Goal: Information Seeking & Learning: Learn about a topic

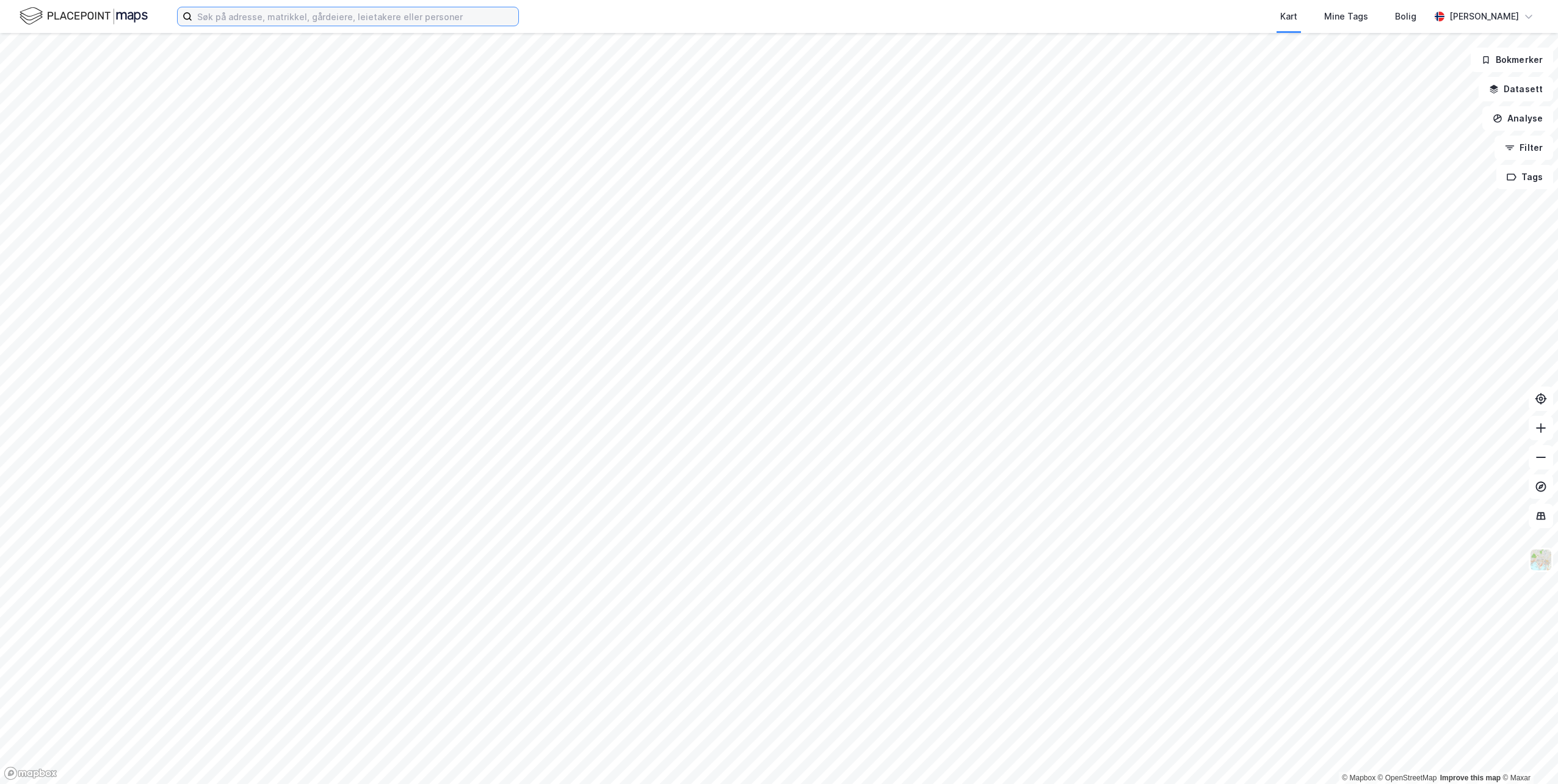
click at [371, 24] on input at bounding box center [355, 16] width 326 height 18
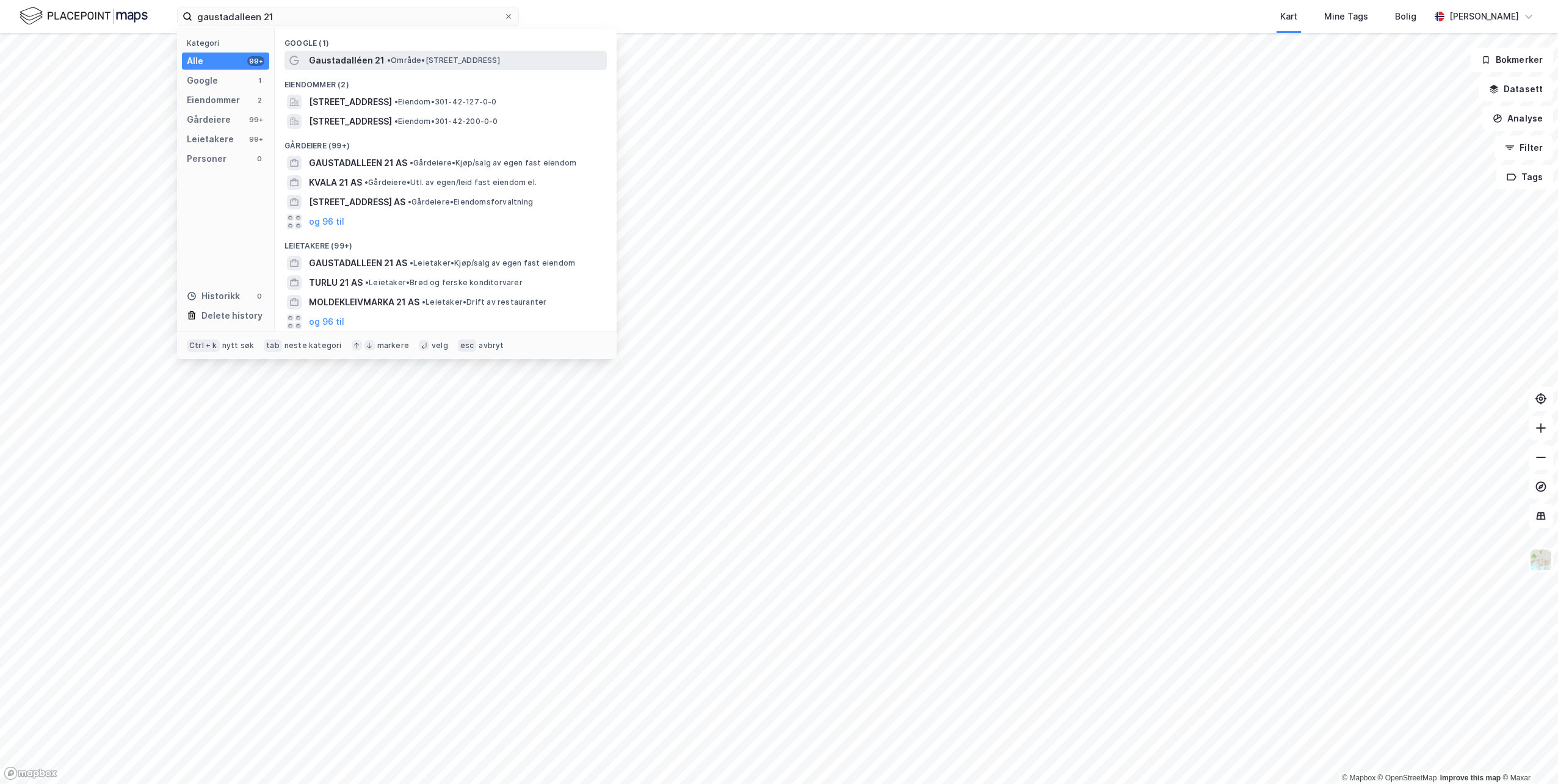
click at [366, 56] on span "Gaustadalléen 21" at bounding box center [346, 61] width 75 height 15
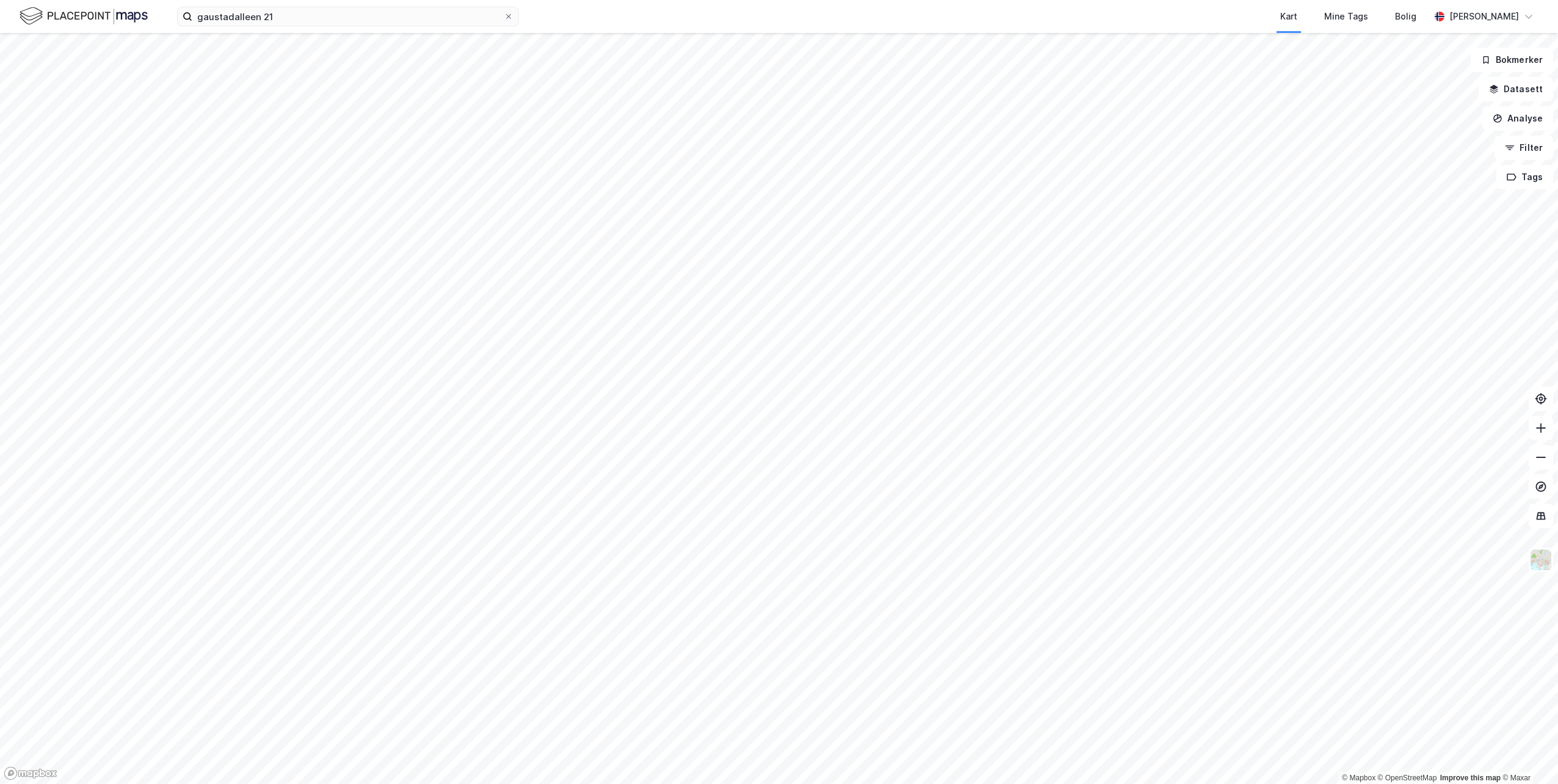
click at [326, 28] on div "gaustadalleen 21 Kart Mine Tags Bolig [PERSON_NAME]" at bounding box center [779, 16] width 1558 height 33
click at [328, 16] on input "gaustadalleen 21" at bounding box center [348, 16] width 311 height 18
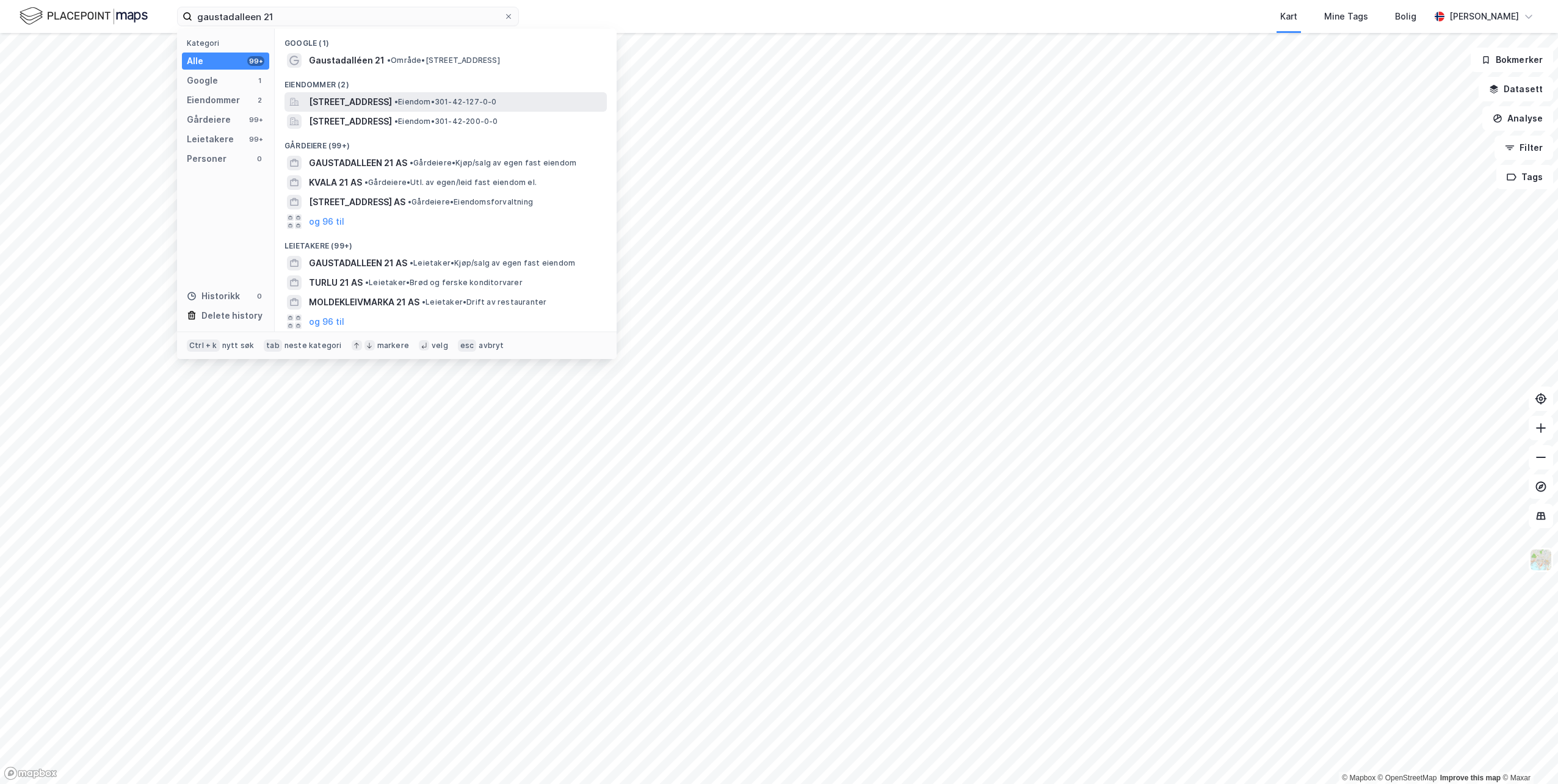
click at [359, 106] on span "[STREET_ADDRESS]" at bounding box center [350, 102] width 83 height 15
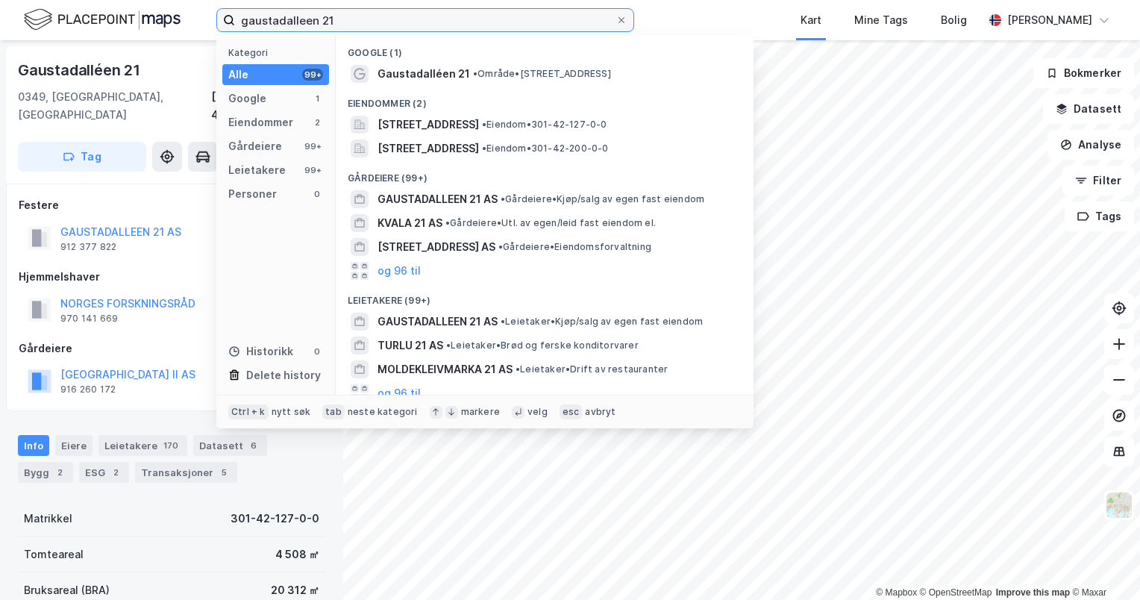
click at [468, 12] on input "gaustadalleen 21" at bounding box center [425, 20] width 380 height 22
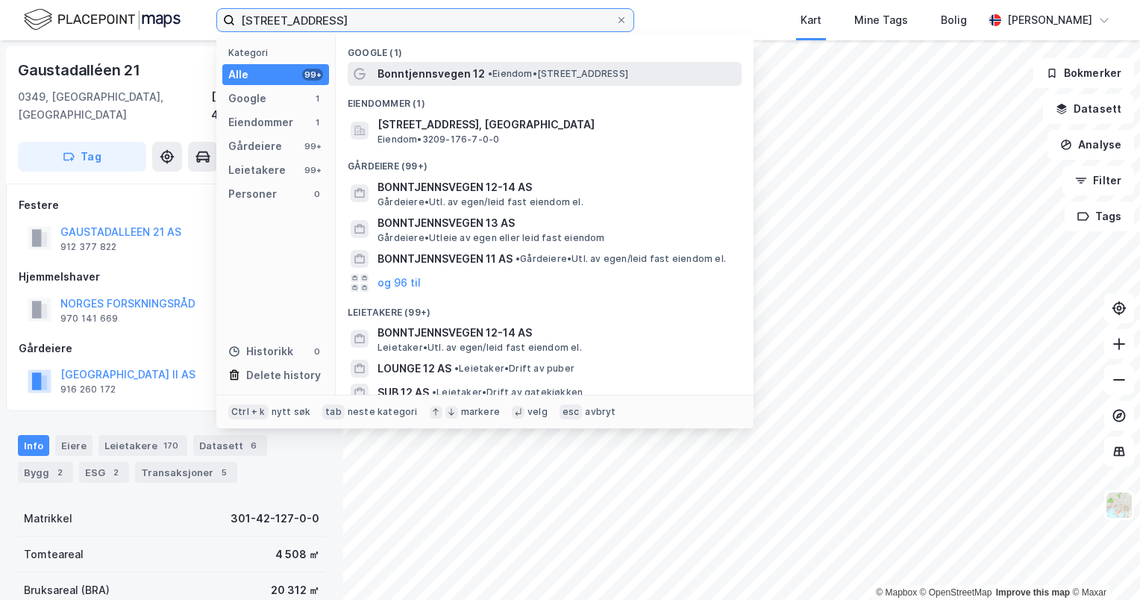
type input "[STREET_ADDRESS]"
click at [484, 63] on div "Bonntjennsvegen 12 • Eiendom • [STREET_ADDRESS]" at bounding box center [545, 74] width 394 height 24
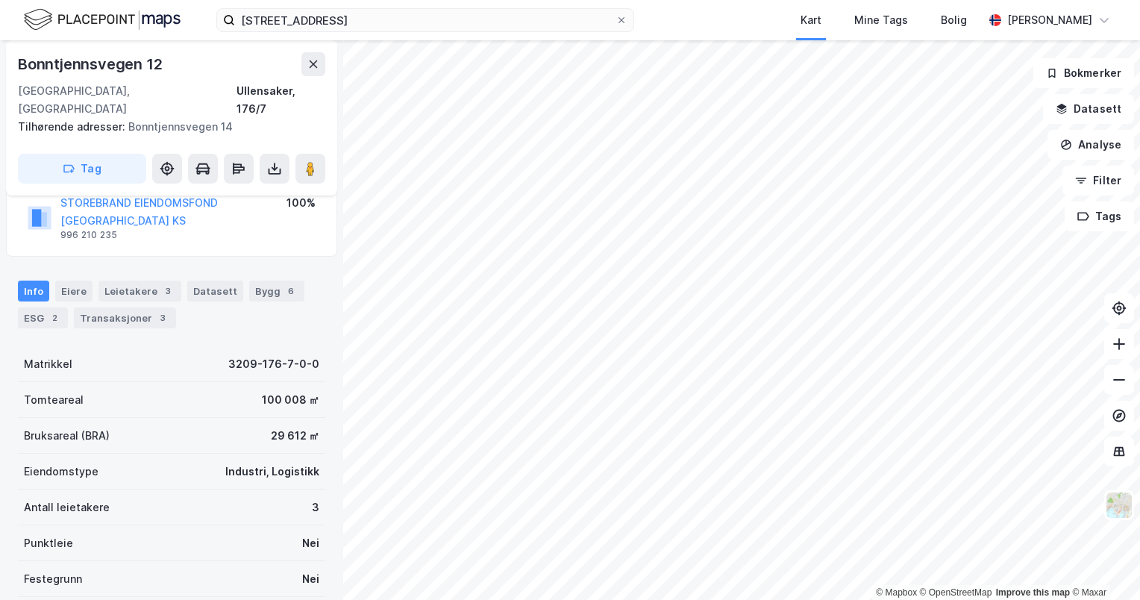
scroll to position [75, 0]
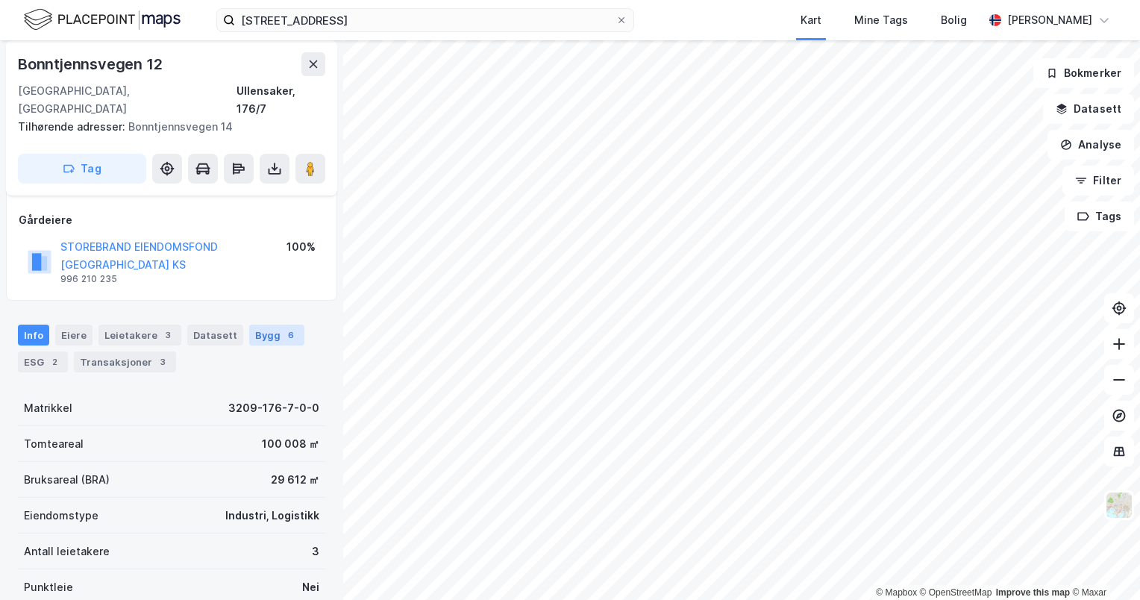
click at [271, 324] on div "Bygg 6" at bounding box center [276, 334] width 55 height 21
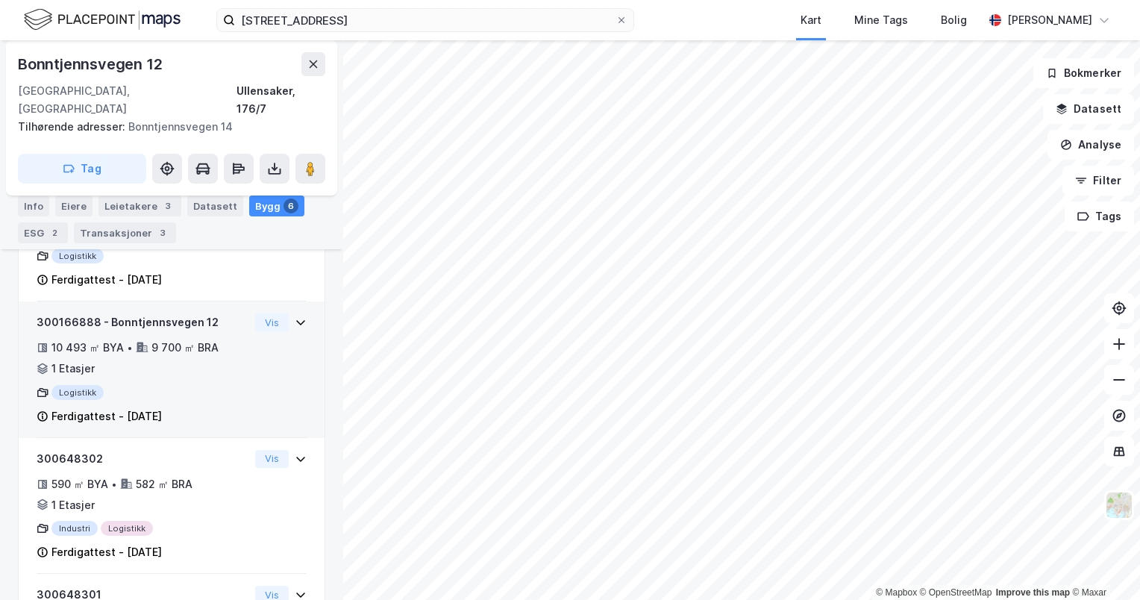
scroll to position [491, 0]
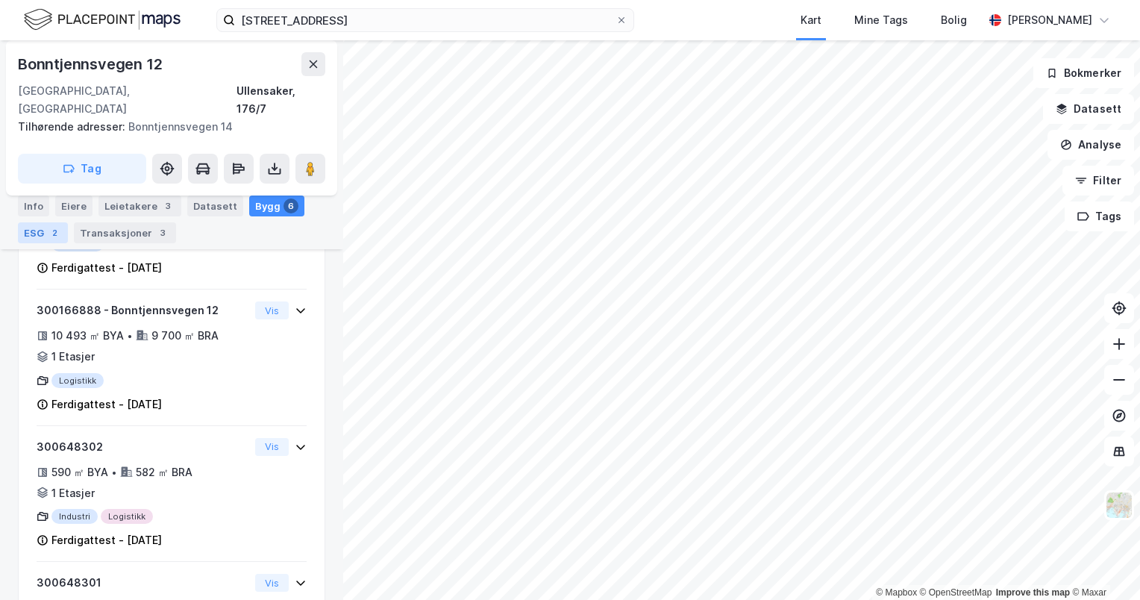
click at [32, 231] on div "ESG 2" at bounding box center [43, 232] width 50 height 21
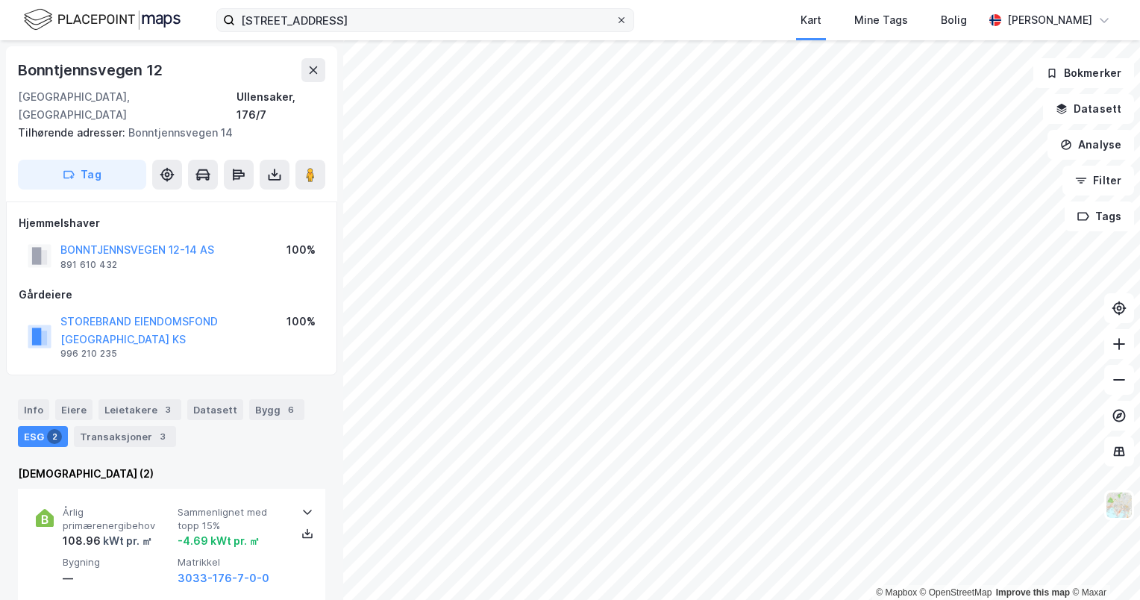
click at [625, 21] on icon at bounding box center [621, 20] width 9 height 9
click at [615, 21] on input "[STREET_ADDRESS]" at bounding box center [425, 20] width 380 height 22
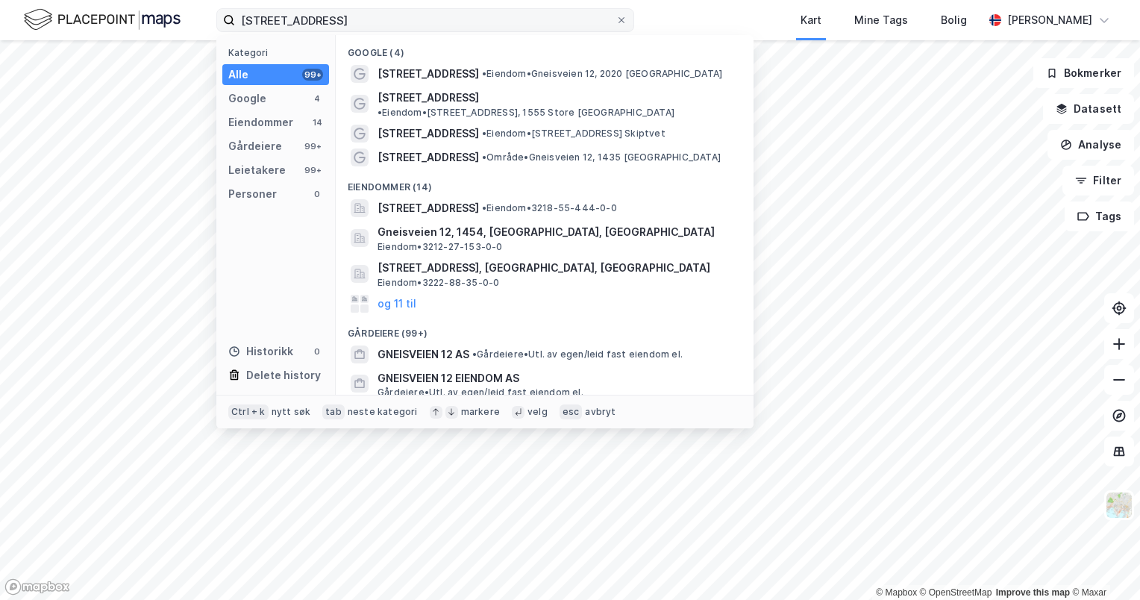
click at [510, 72] on span "• Eiendom • Gneisveien 12, 2020 [GEOGRAPHIC_DATA]" at bounding box center [602, 74] width 240 height 12
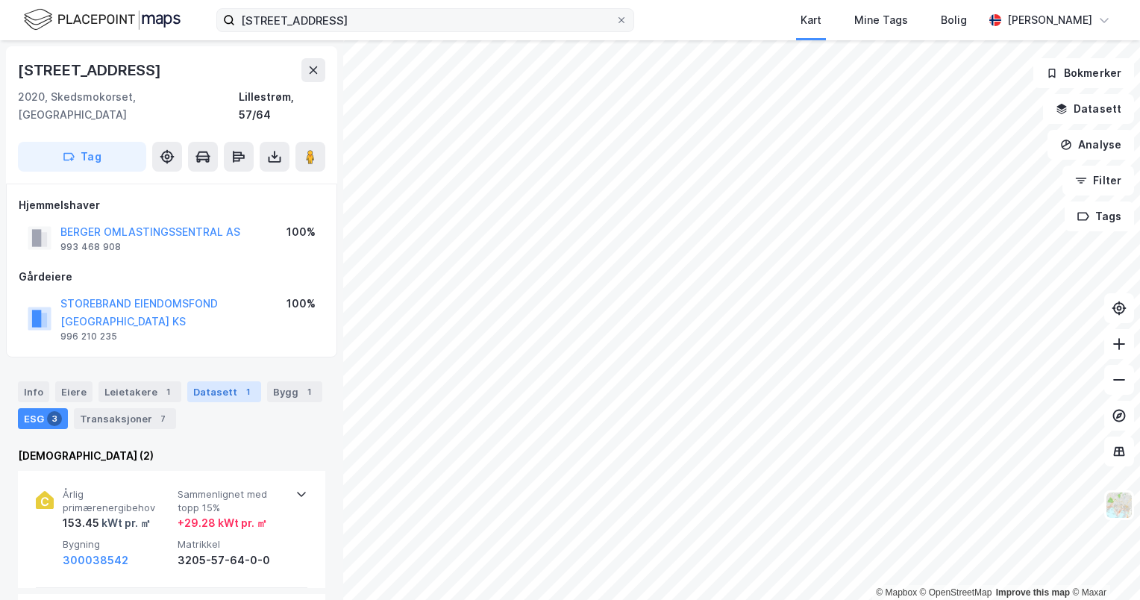
click at [201, 381] on div "Datasett 1" at bounding box center [224, 391] width 74 height 21
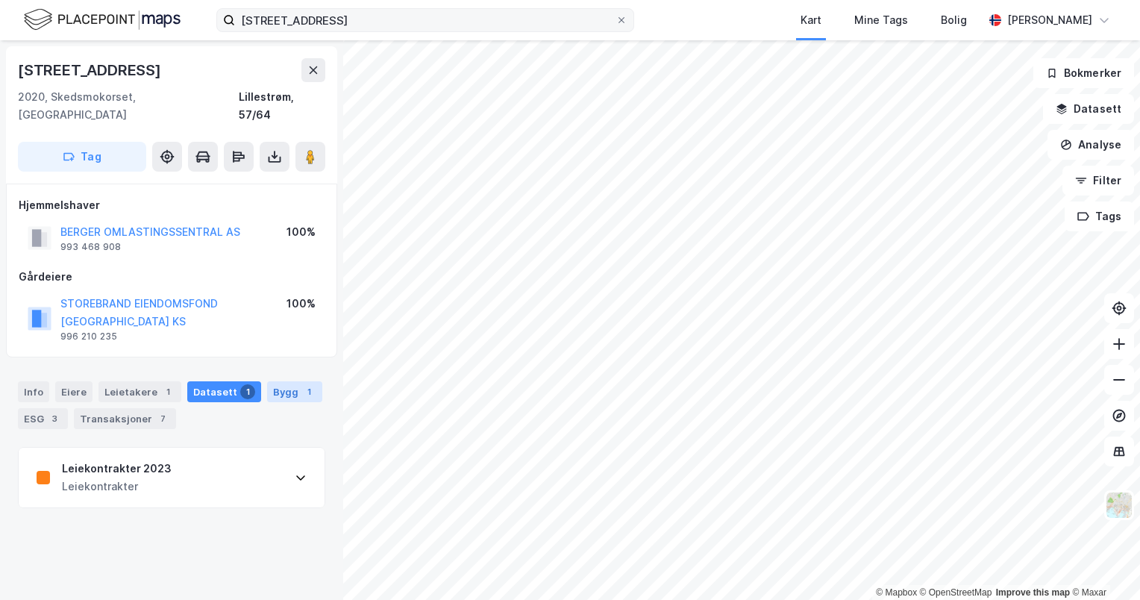
click at [295, 381] on div "Bygg 1" at bounding box center [294, 391] width 55 height 21
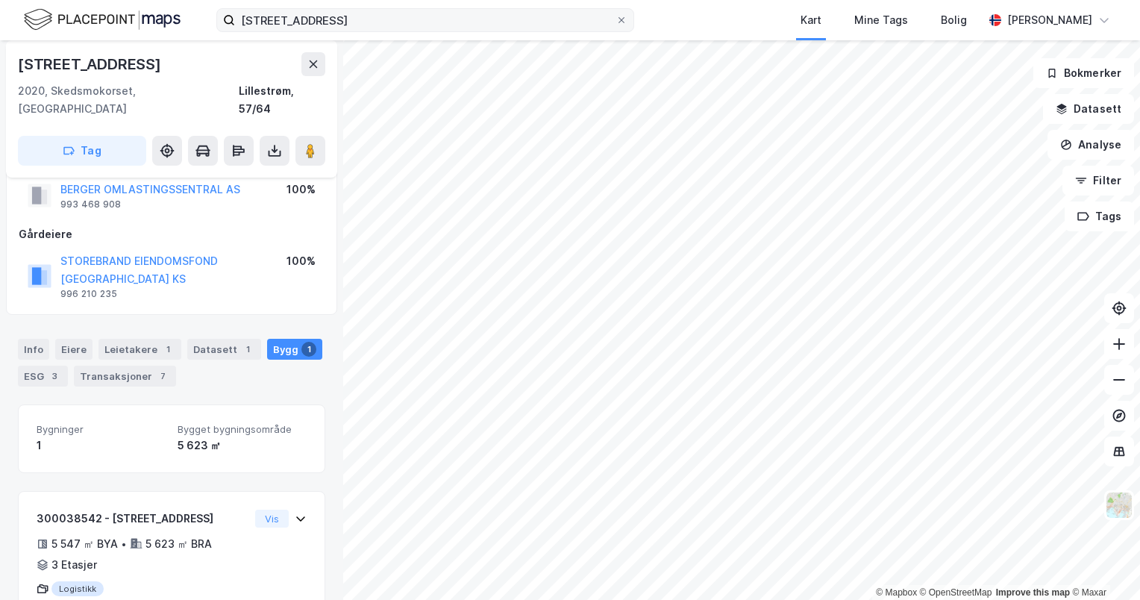
scroll to position [63, 0]
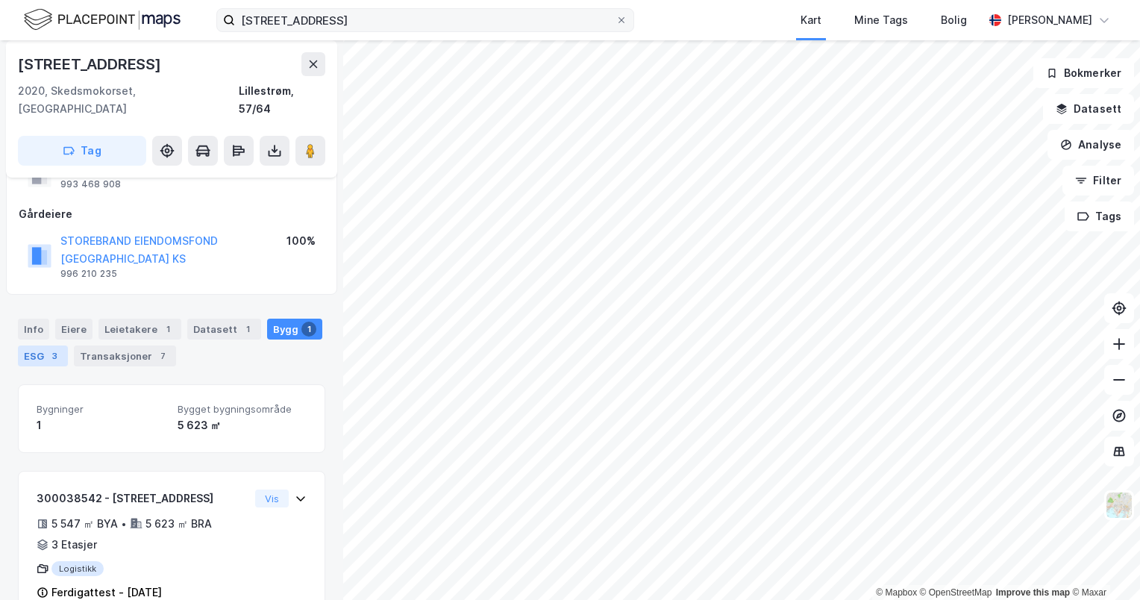
click at [27, 345] on div "ESG 3" at bounding box center [43, 355] width 50 height 21
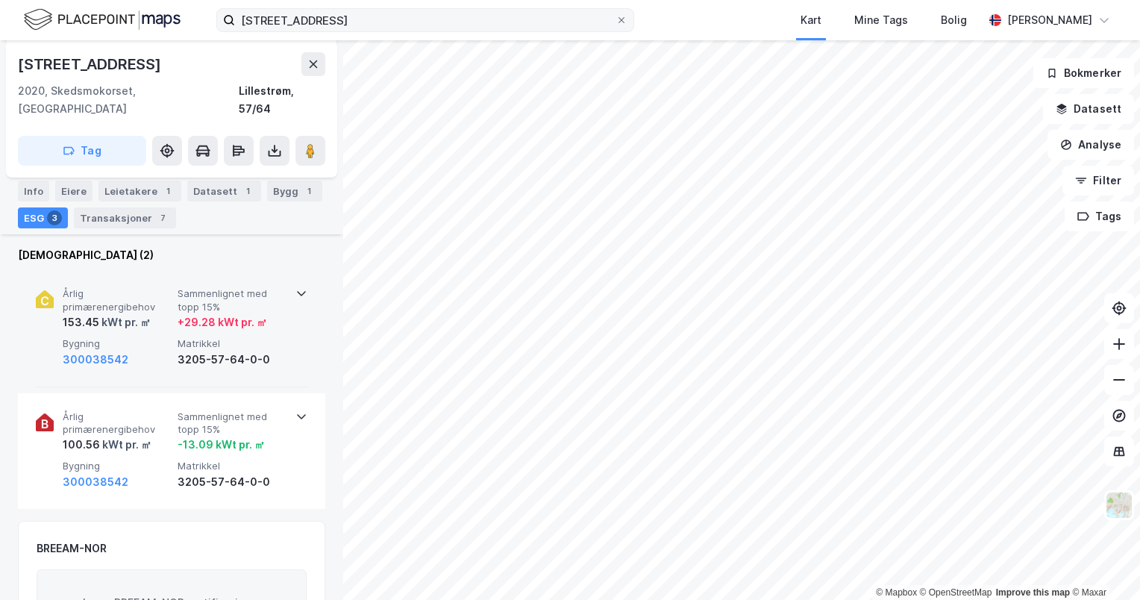
scroll to position [126, 0]
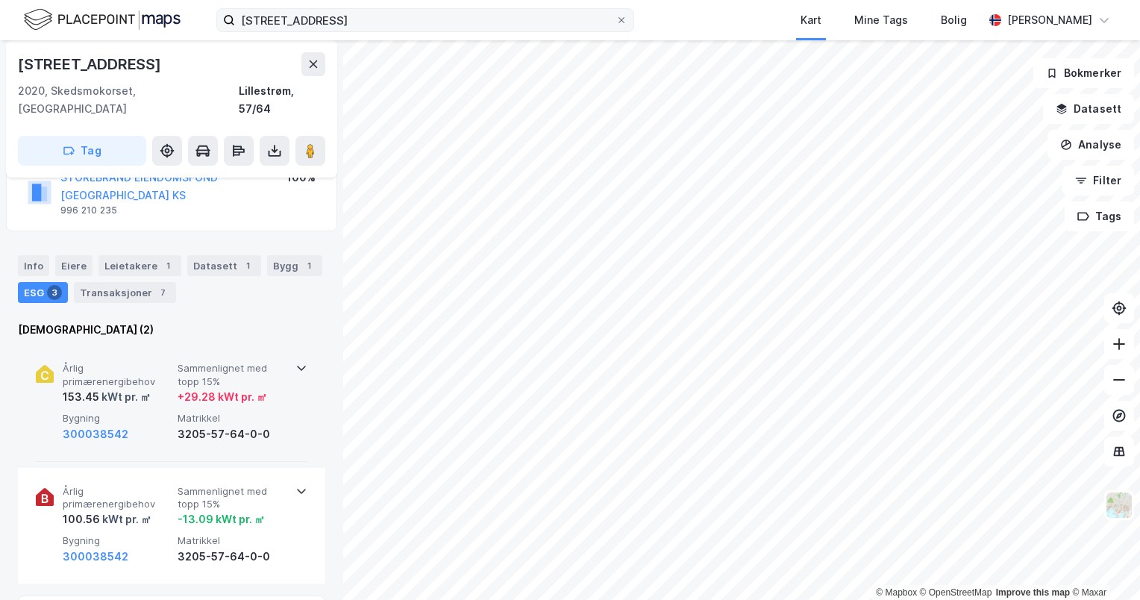
click at [269, 362] on span "Sammenlignet med topp 15%" at bounding box center [232, 375] width 109 height 26
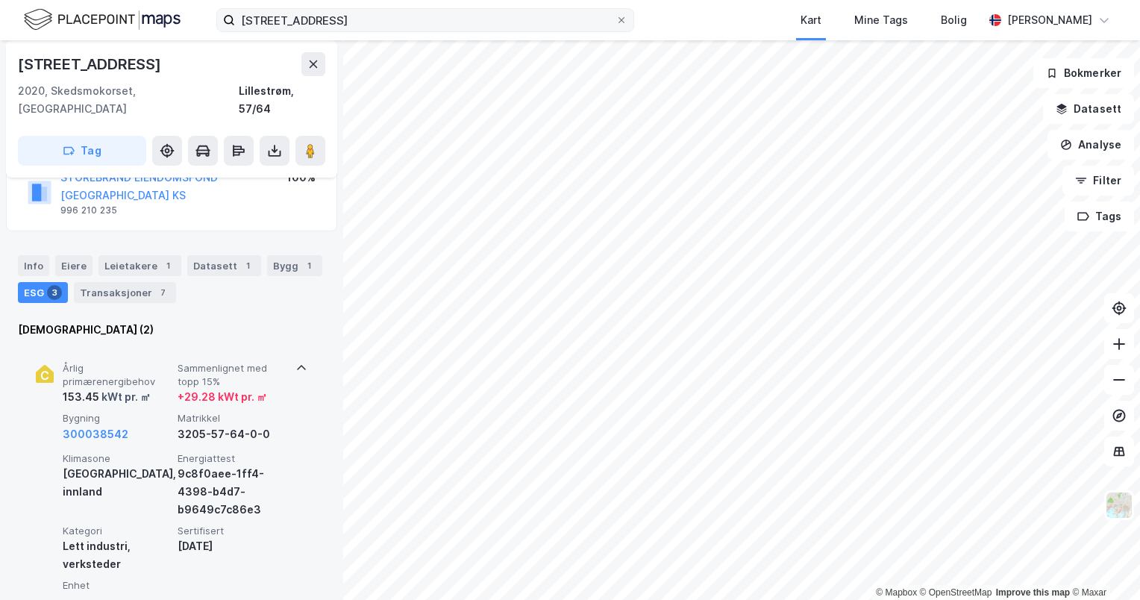
click at [269, 362] on span "Sammenlignet med topp 15%" at bounding box center [232, 375] width 109 height 26
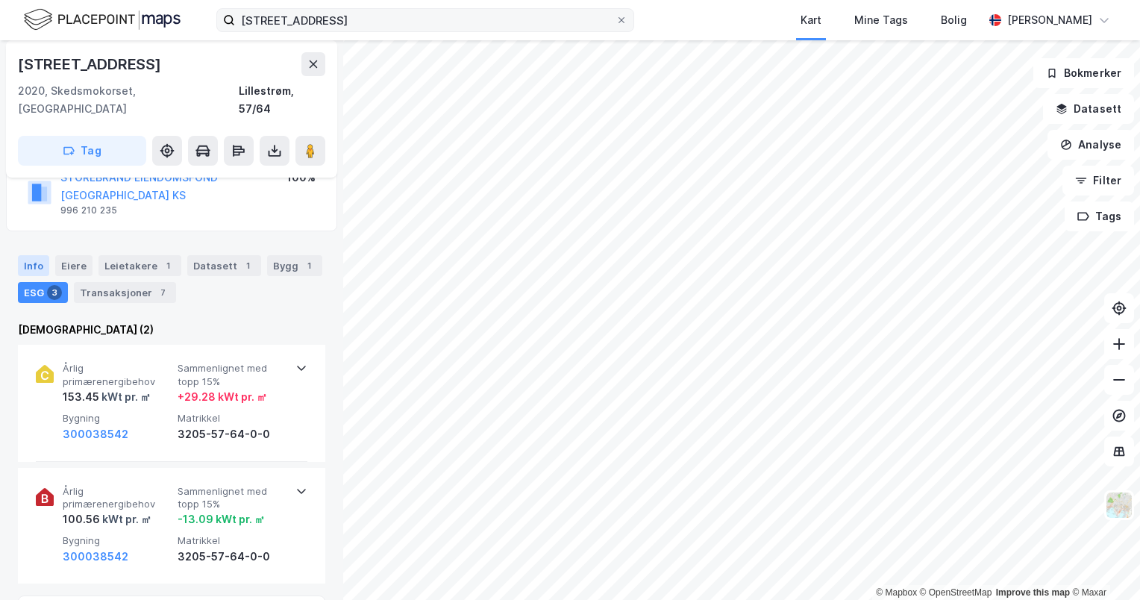
click at [45, 255] on div "Info" at bounding box center [33, 265] width 31 height 21
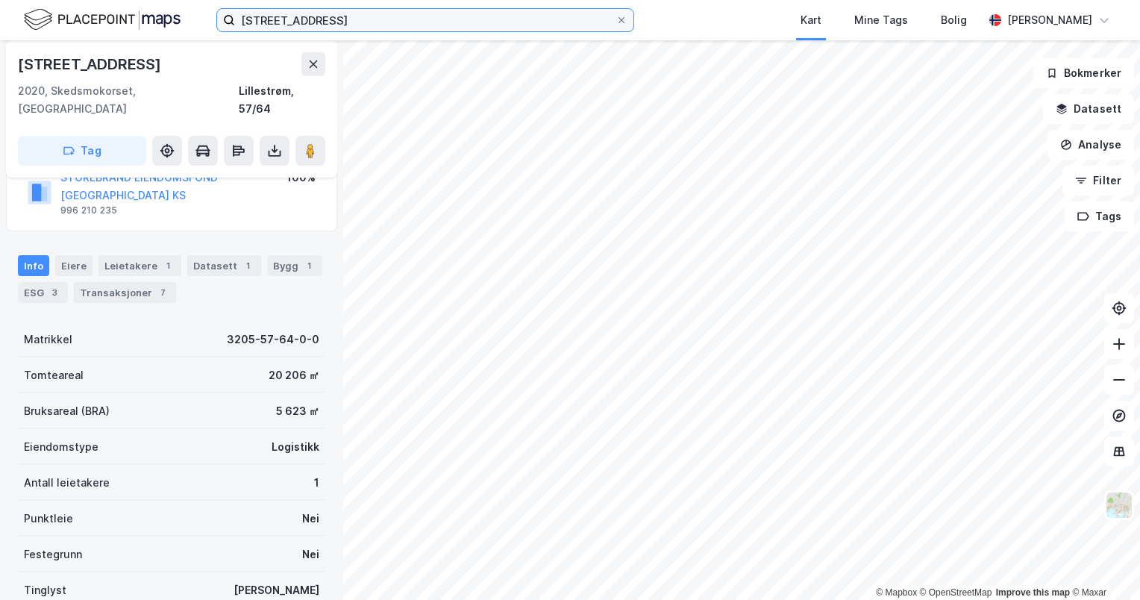
drag, startPoint x: 326, startPoint y: 24, endPoint x: 334, endPoint y: 24, distance: 8.2
click at [328, 24] on input "[STREET_ADDRESS]" at bounding box center [425, 20] width 380 height 22
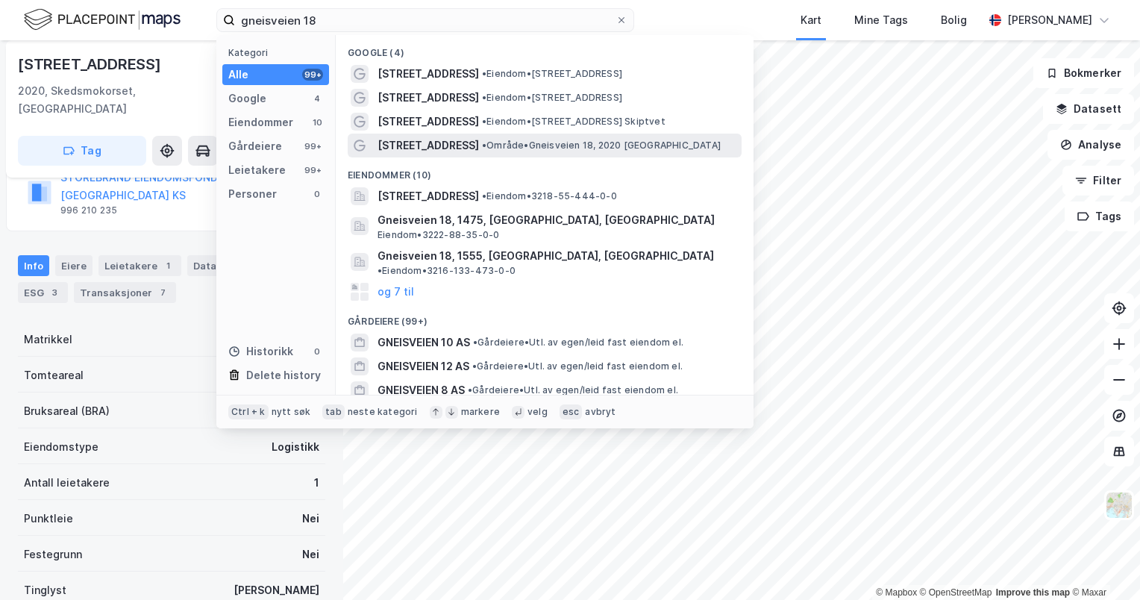
click at [534, 146] on span "• Område • Gneisveien 18, 2020 [GEOGRAPHIC_DATA]" at bounding box center [601, 145] width 239 height 12
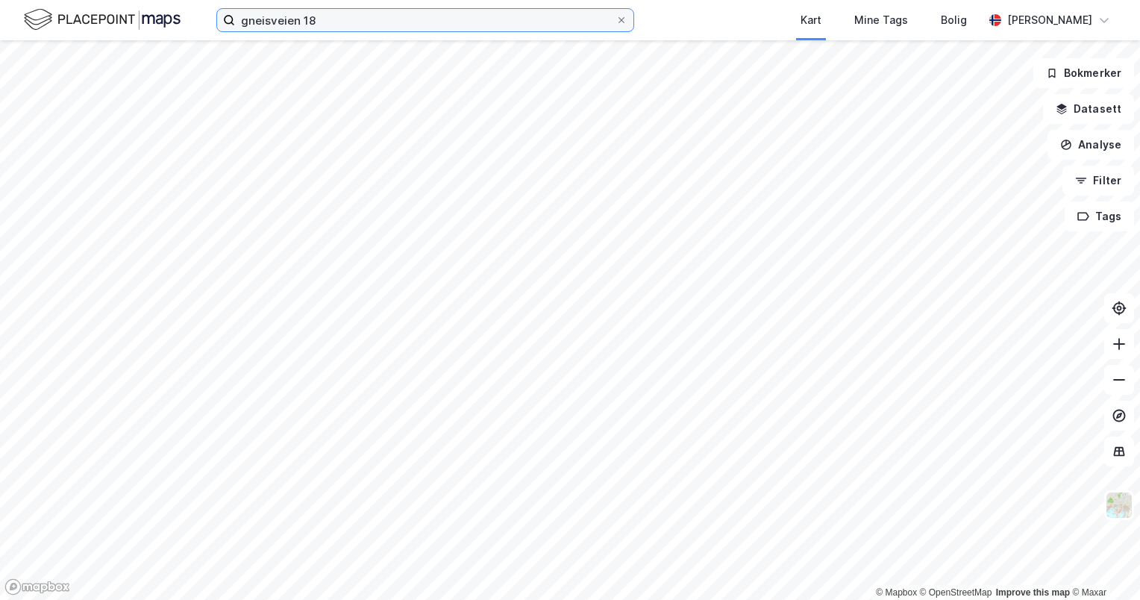
click at [374, 25] on input "gneisveien 18" at bounding box center [425, 20] width 380 height 22
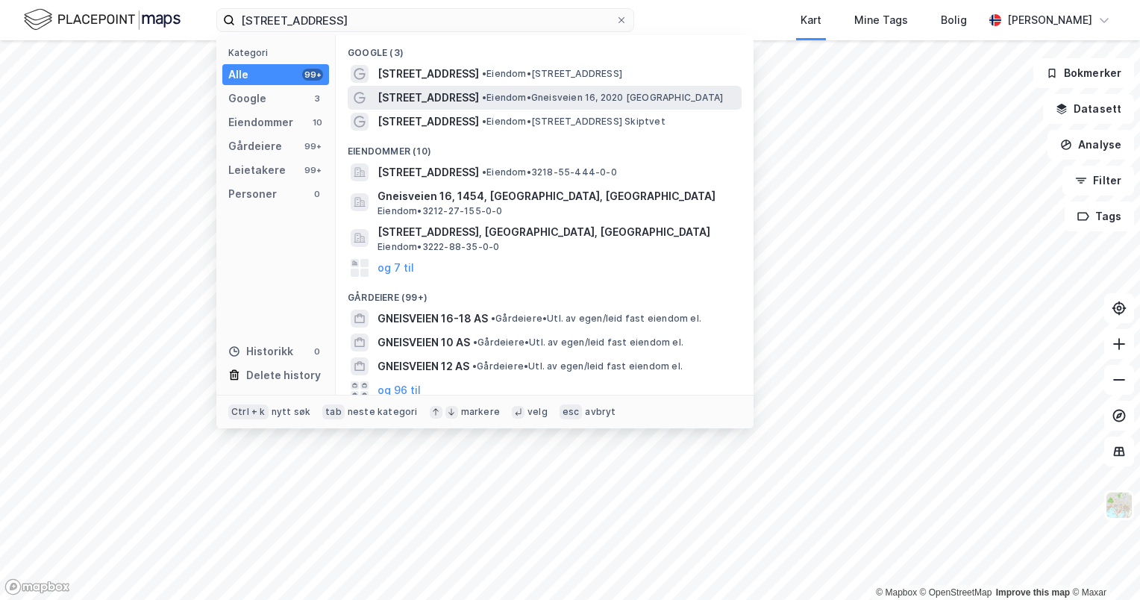
click at [445, 104] on span "[STREET_ADDRESS]" at bounding box center [427, 98] width 101 height 18
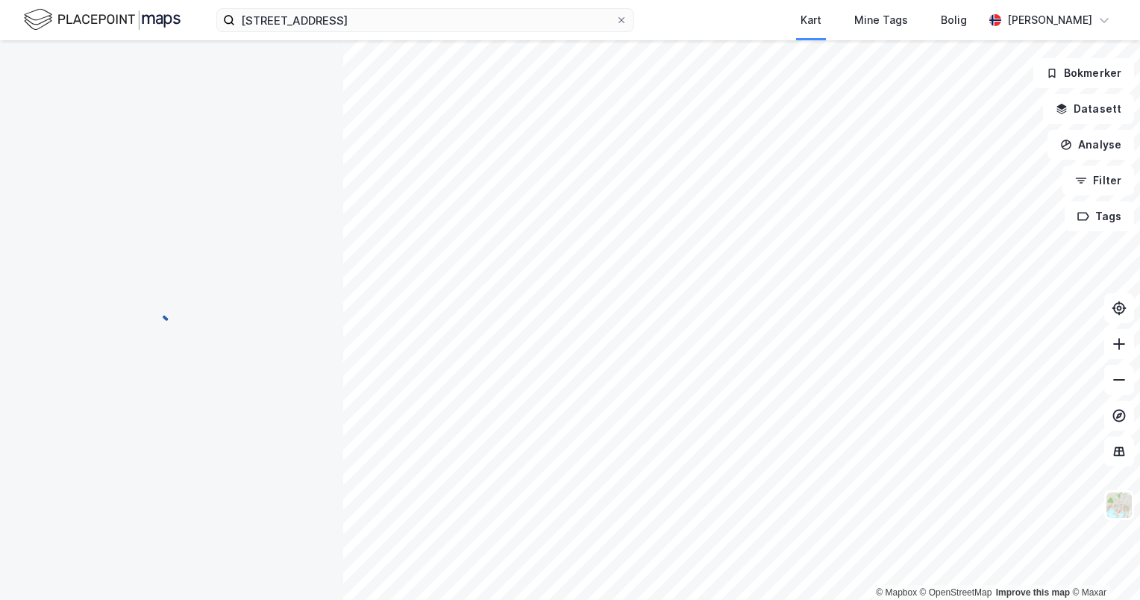
scroll to position [126, 0]
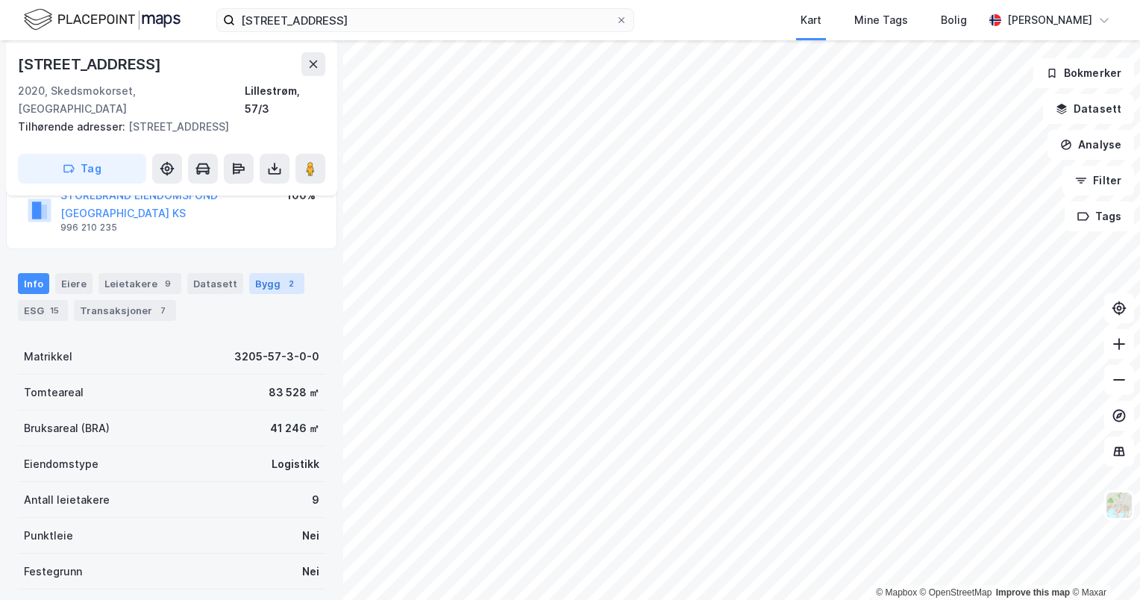
click at [266, 273] on div "Bygg 2" at bounding box center [276, 283] width 55 height 21
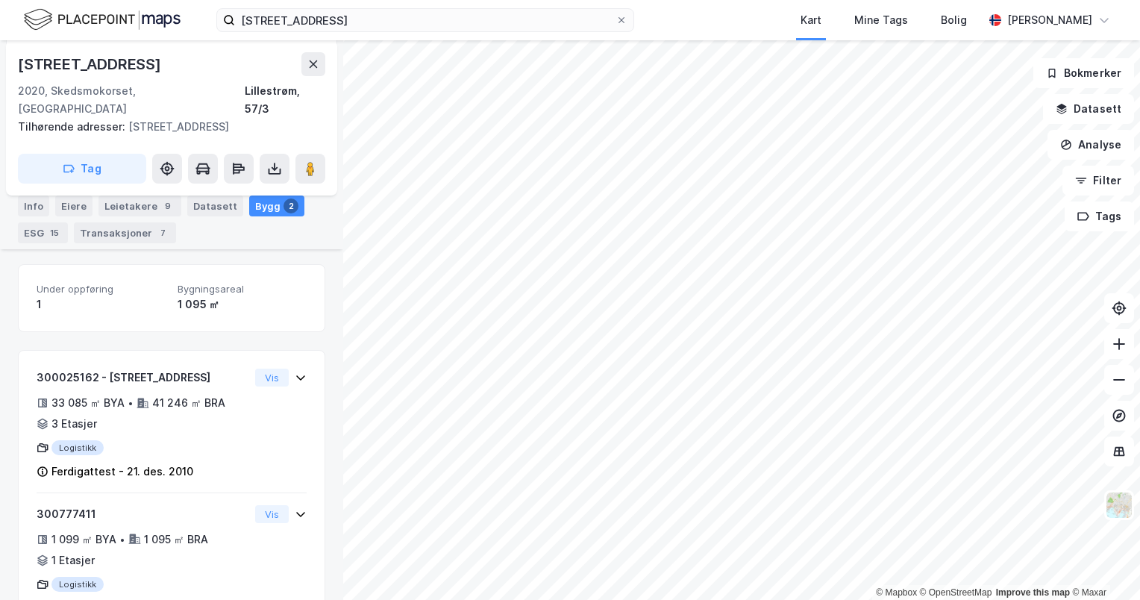
scroll to position [303, 0]
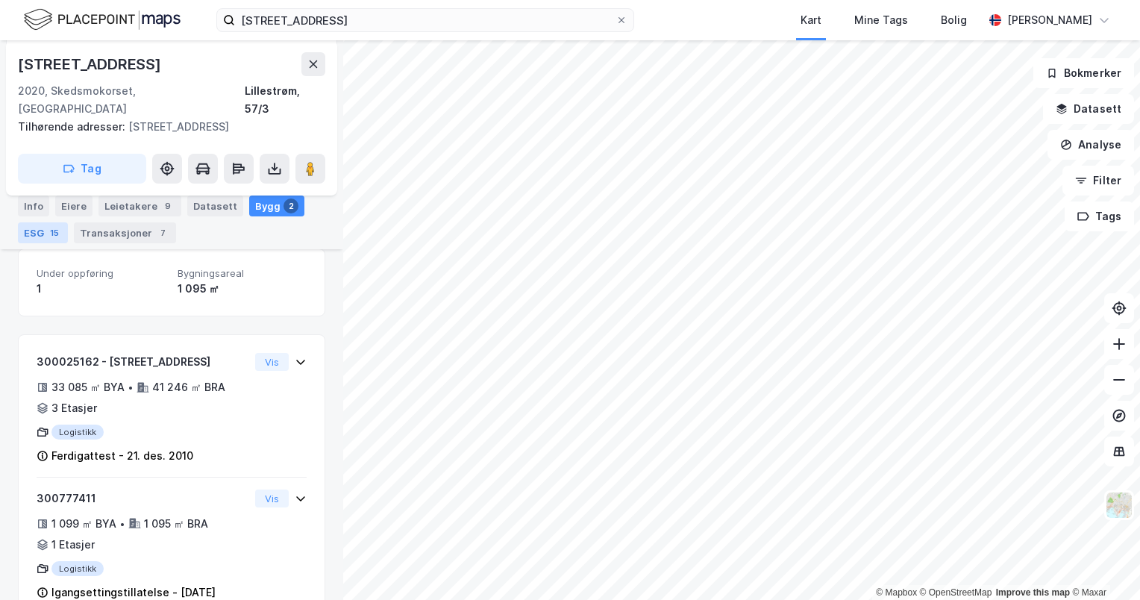
click at [51, 230] on div "15" at bounding box center [54, 232] width 15 height 15
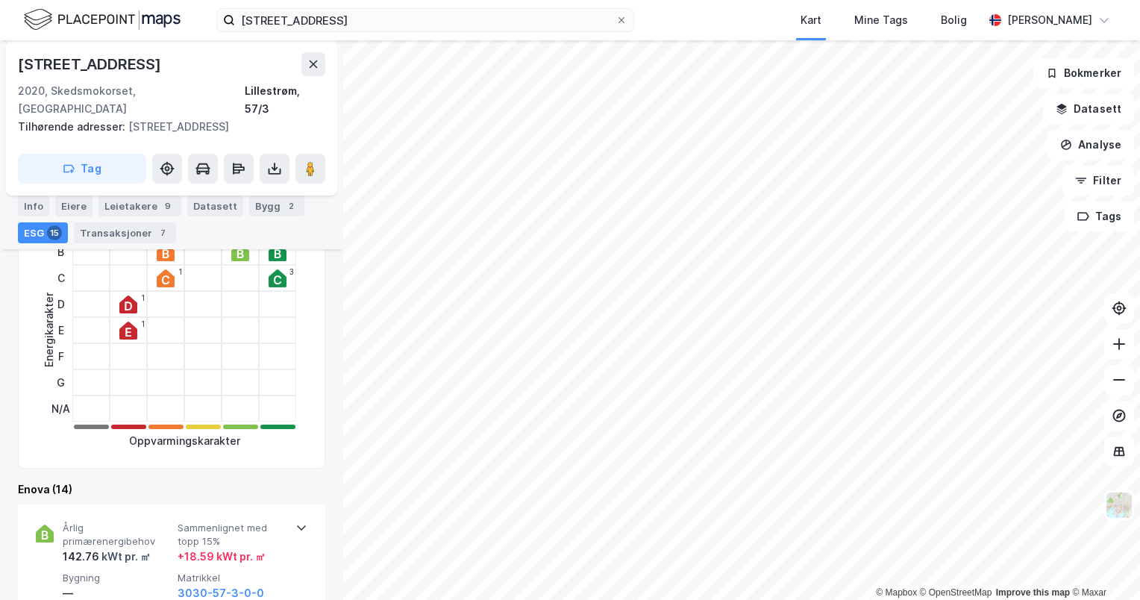
scroll to position [448, 0]
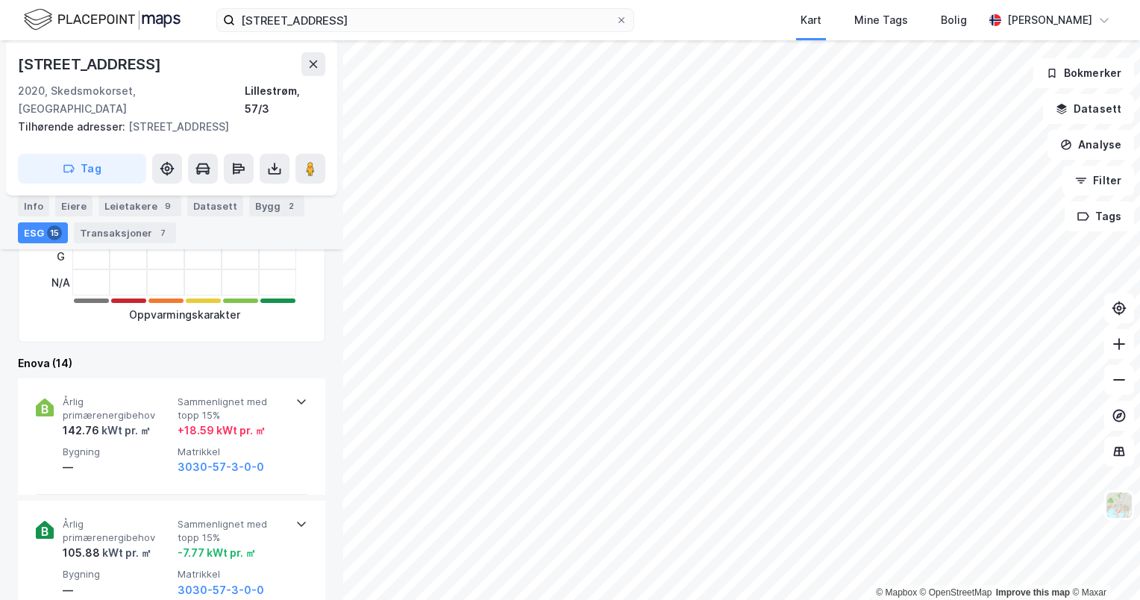
click at [48, 209] on div "Info [PERSON_NAME] 9 Datasett Bygg 2 ESG 15 Transaksjoner 7" at bounding box center [171, 219] width 307 height 48
click at [42, 209] on div "Info" at bounding box center [33, 205] width 31 height 21
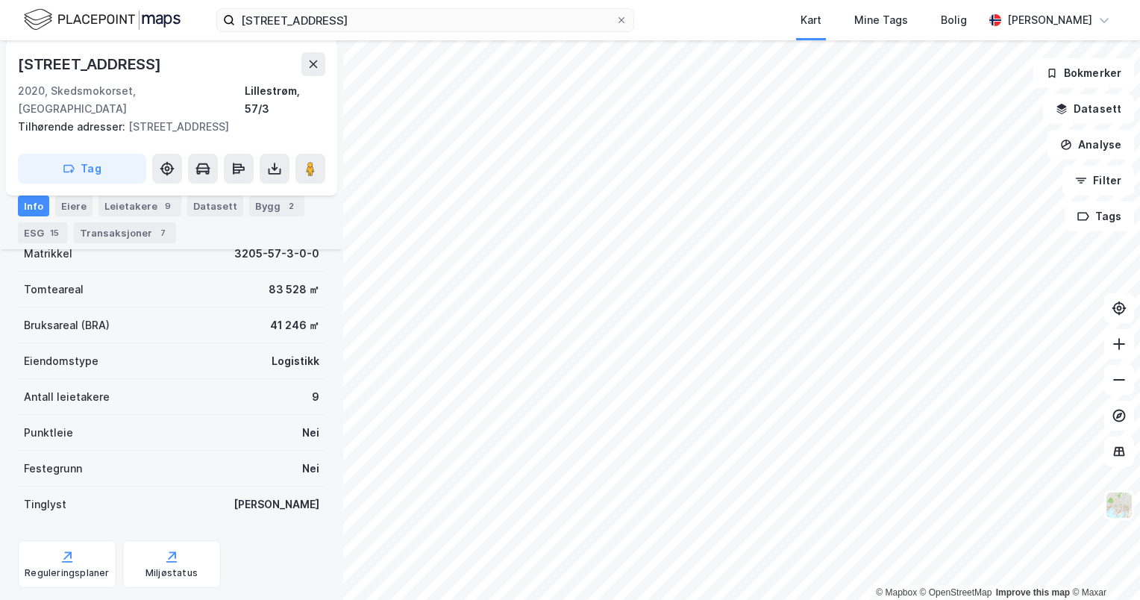
scroll to position [155, 0]
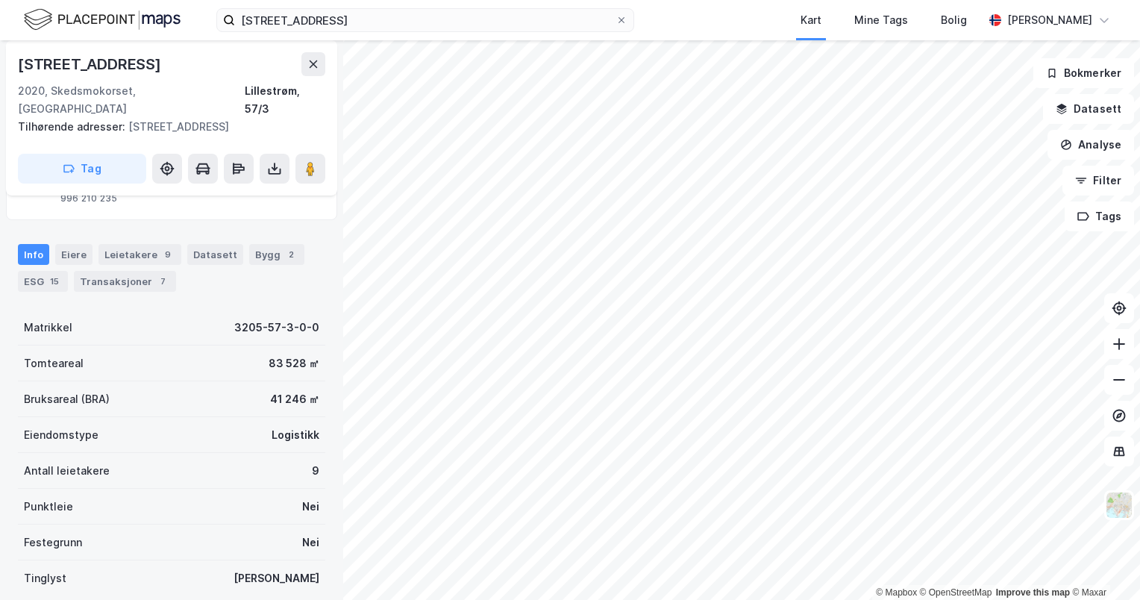
drag, startPoint x: 145, startPoint y: 86, endPoint x: 155, endPoint y: 79, distance: 11.8
click at [145, 86] on div "2020, Skedsmokorset, [GEOGRAPHIC_DATA]" at bounding box center [131, 100] width 227 height 36
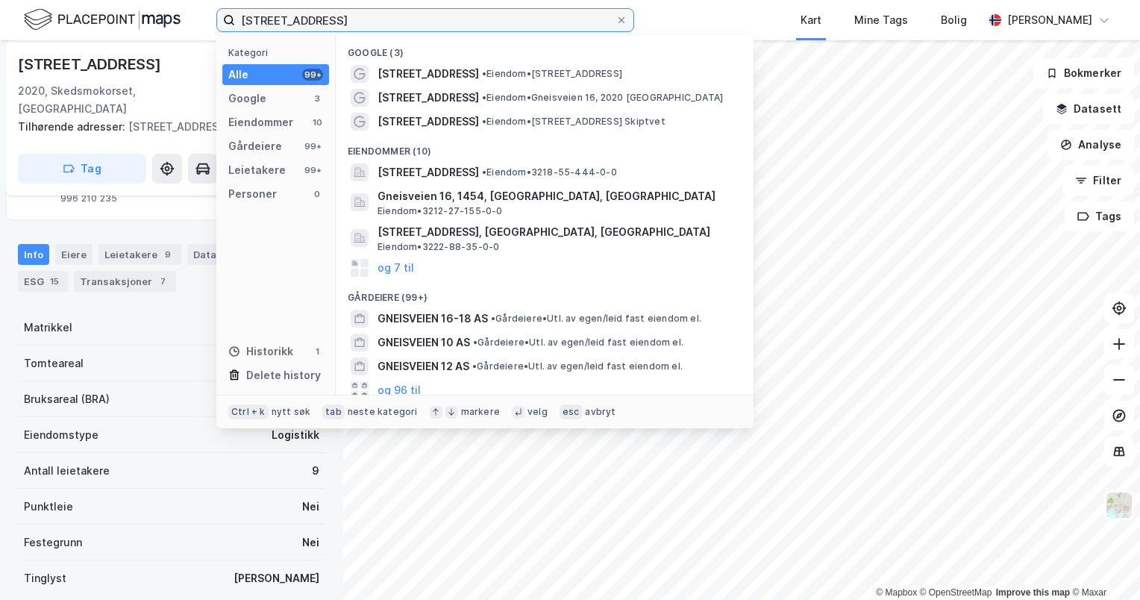
drag, startPoint x: 343, startPoint y: 18, endPoint x: 54, endPoint y: 5, distance: 288.9
click at [53, 5] on div "gneisveien 16 Kategori Alle 99+ Google 3 Eiendommer 10 Gårdeiere 99+ Leietakere…" at bounding box center [570, 20] width 1140 height 40
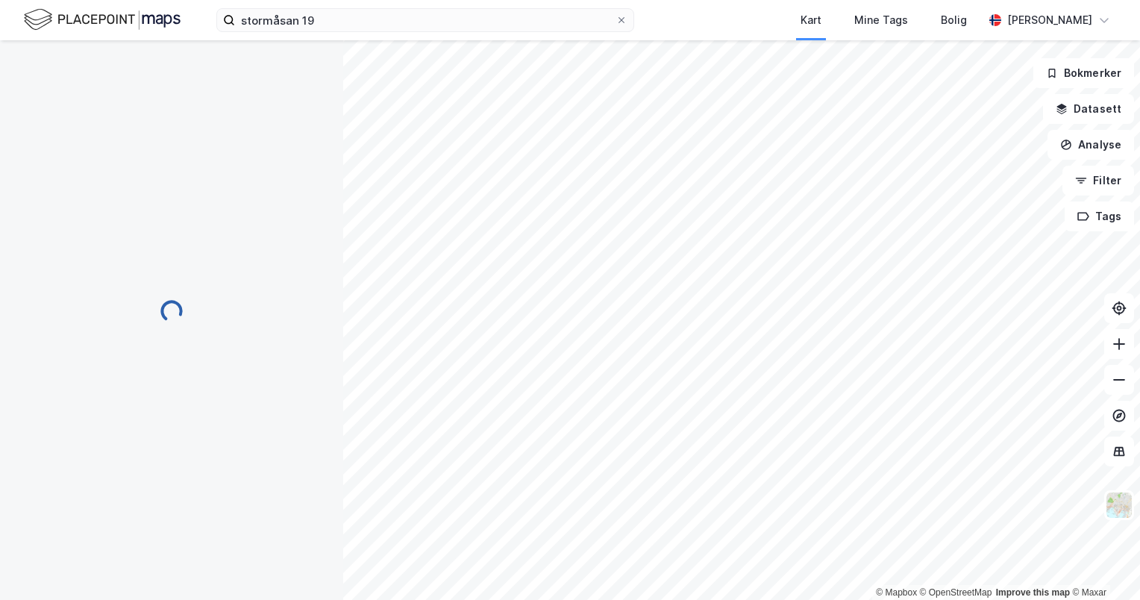
scroll to position [155, 0]
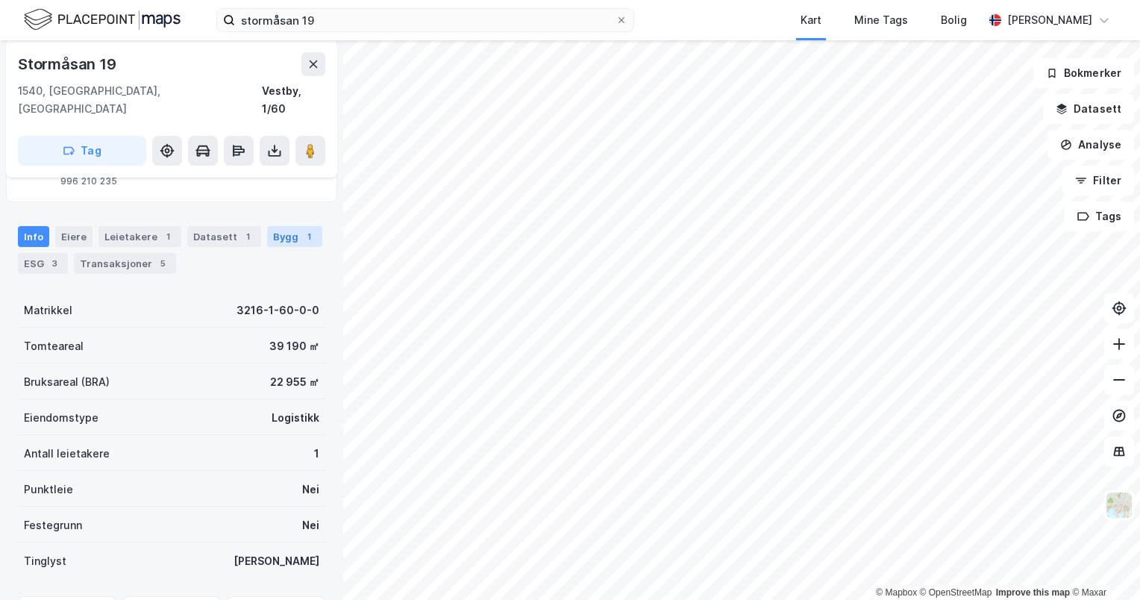
click at [286, 226] on div "Bygg 1" at bounding box center [294, 236] width 55 height 21
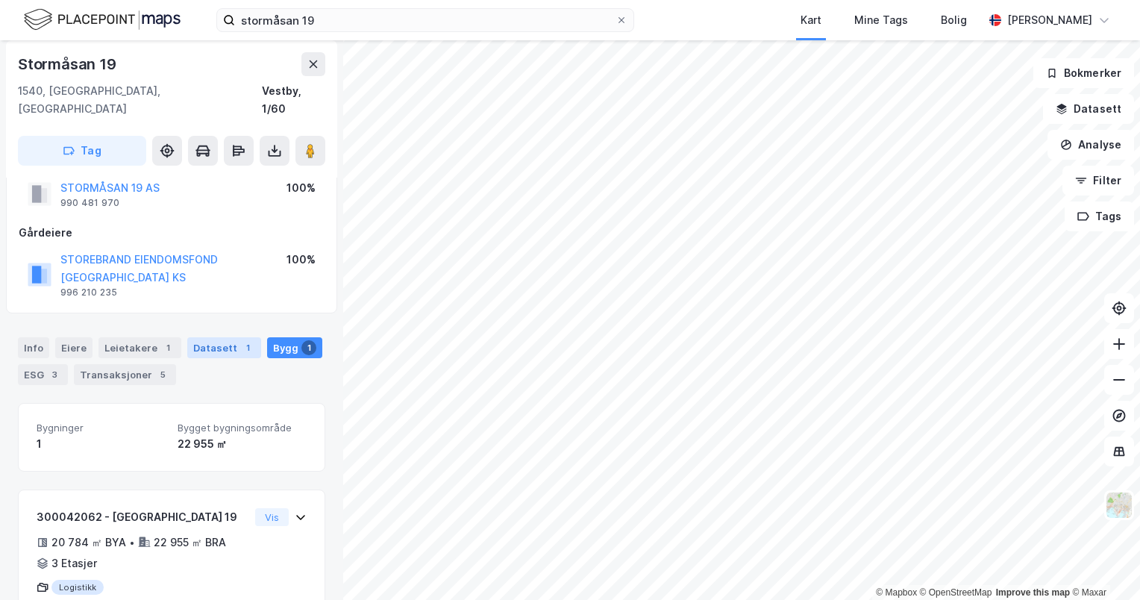
scroll to position [63, 0]
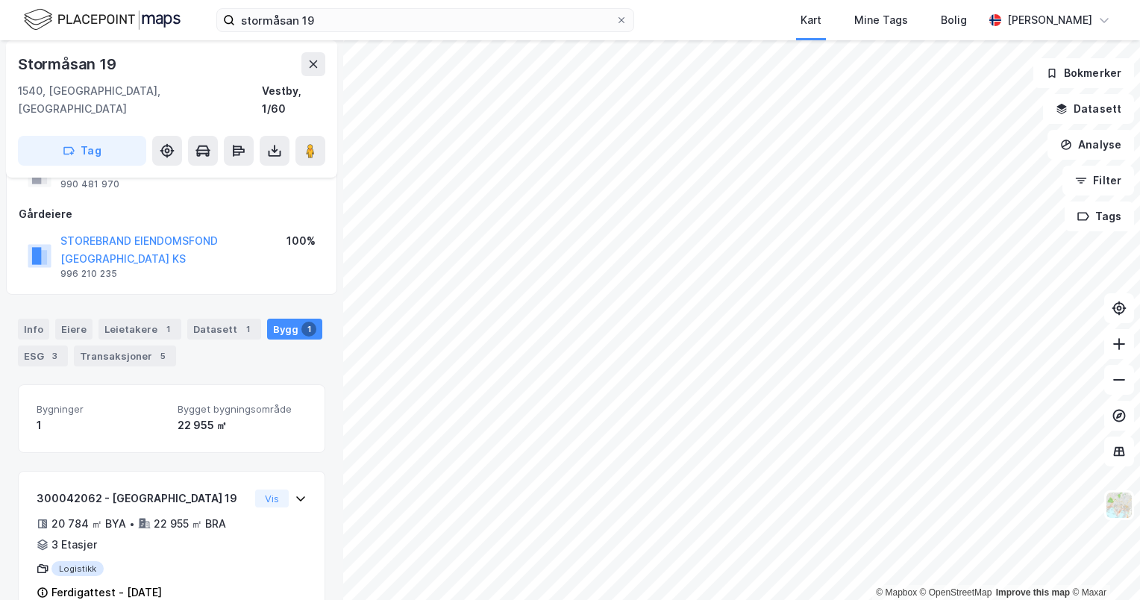
drag, startPoint x: 31, startPoint y: 311, endPoint x: 61, endPoint y: 333, distance: 37.9
click at [31, 345] on div "ESG 3" at bounding box center [43, 355] width 50 height 21
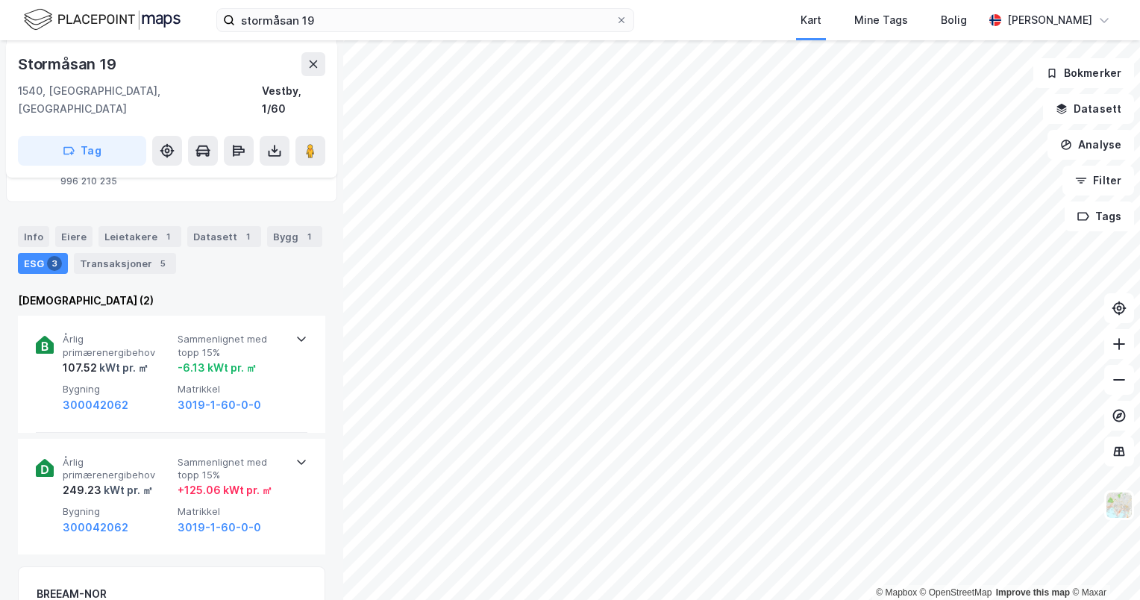
scroll to position [224, 0]
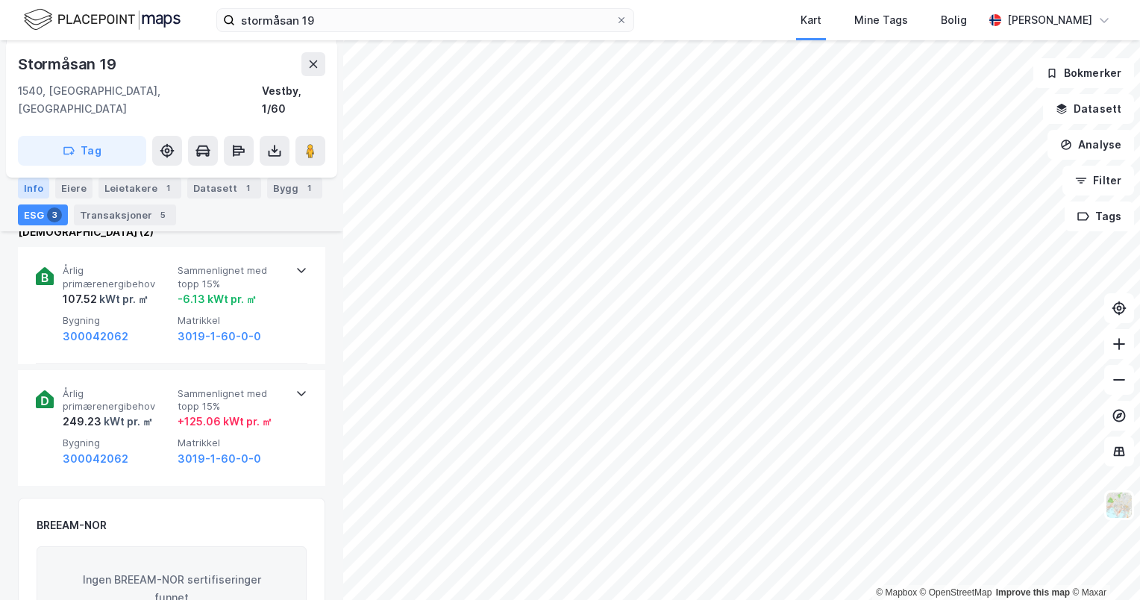
click at [32, 186] on div "Info" at bounding box center [33, 188] width 31 height 21
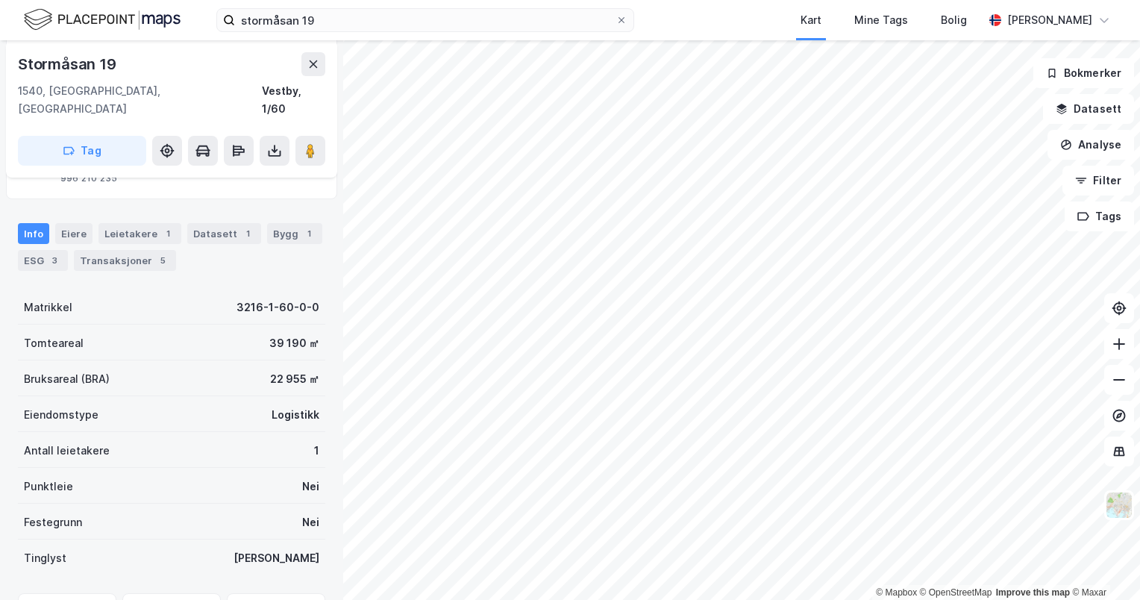
scroll to position [137, 0]
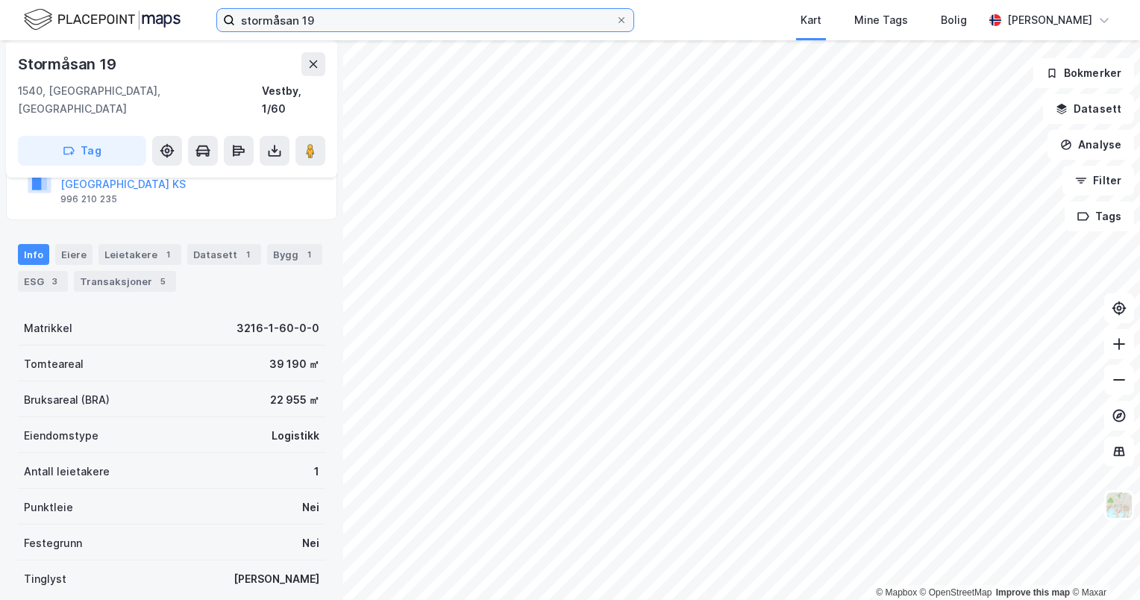
click at [456, 16] on input "stormåsan 19" at bounding box center [425, 20] width 380 height 22
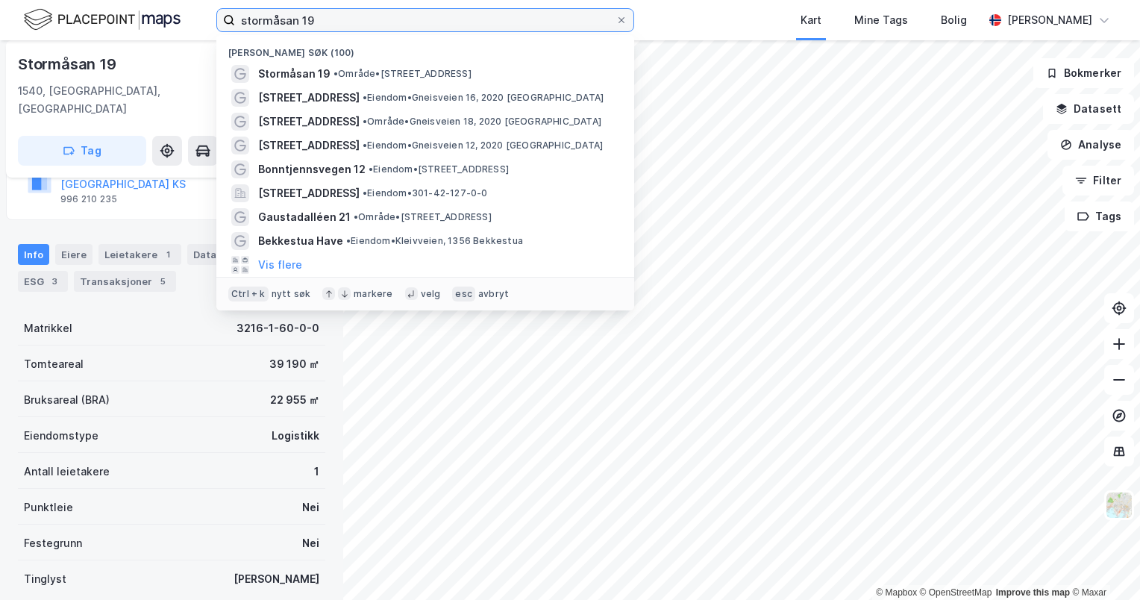
click at [456, 16] on input "stormåsan 19" at bounding box center [425, 20] width 380 height 22
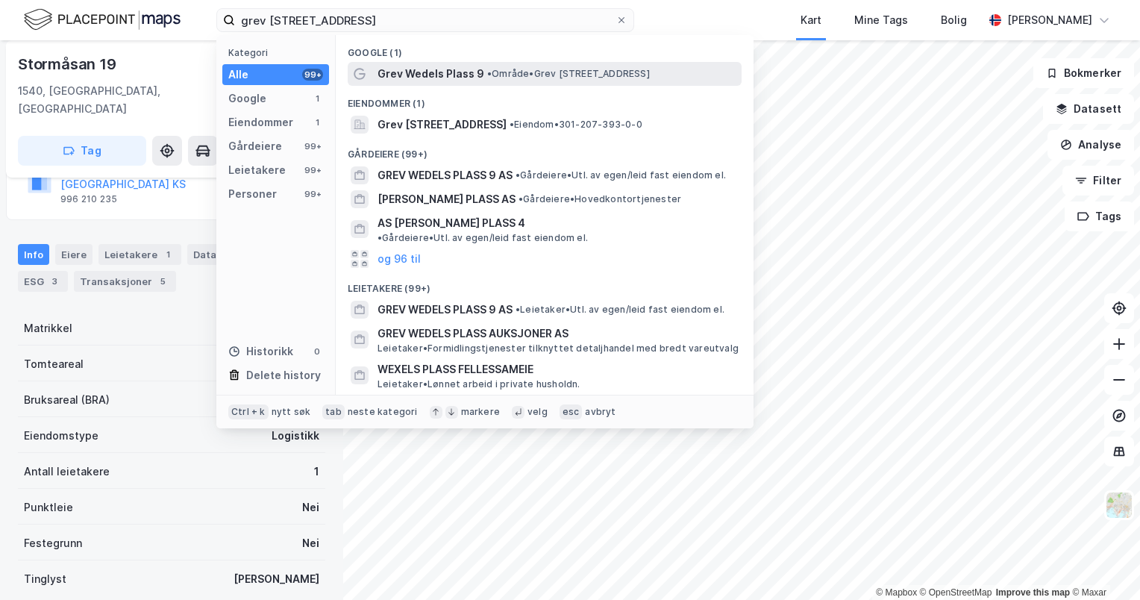
click at [407, 73] on span "Grev Wedels Plass 9" at bounding box center [430, 74] width 107 height 18
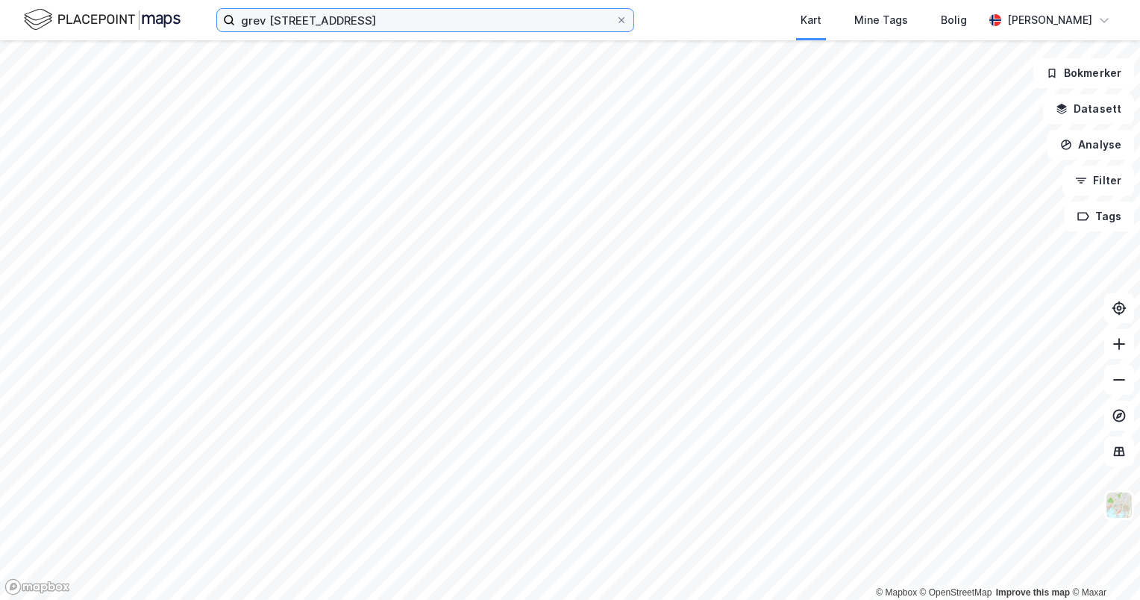
click at [352, 19] on input "grev [STREET_ADDRESS]" at bounding box center [425, 20] width 380 height 22
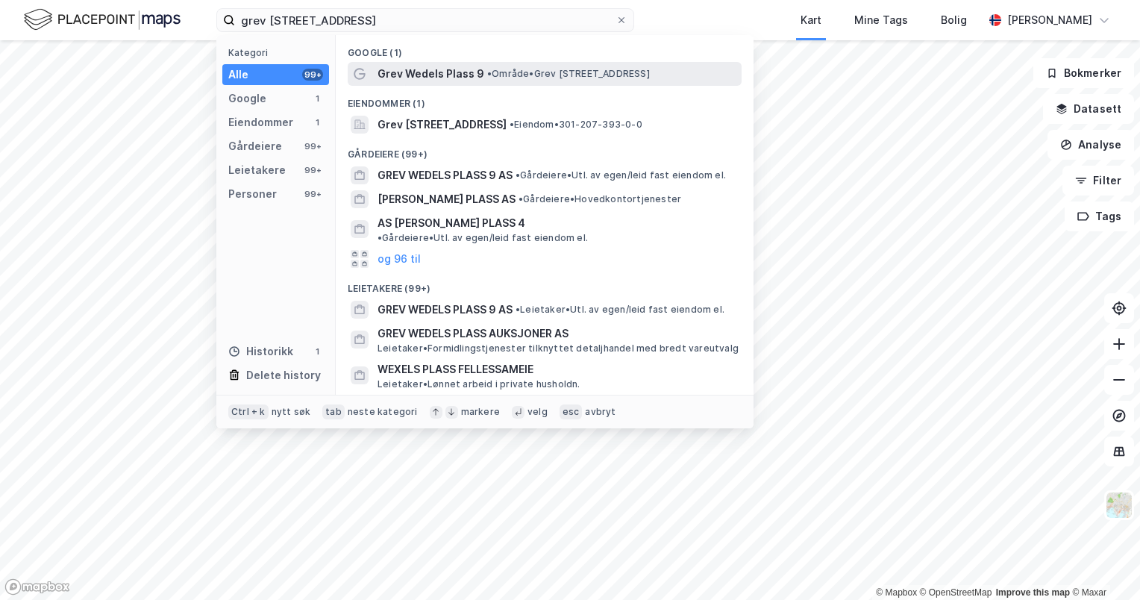
click at [445, 81] on span "Grev Wedels Plass 9" at bounding box center [430, 74] width 107 height 18
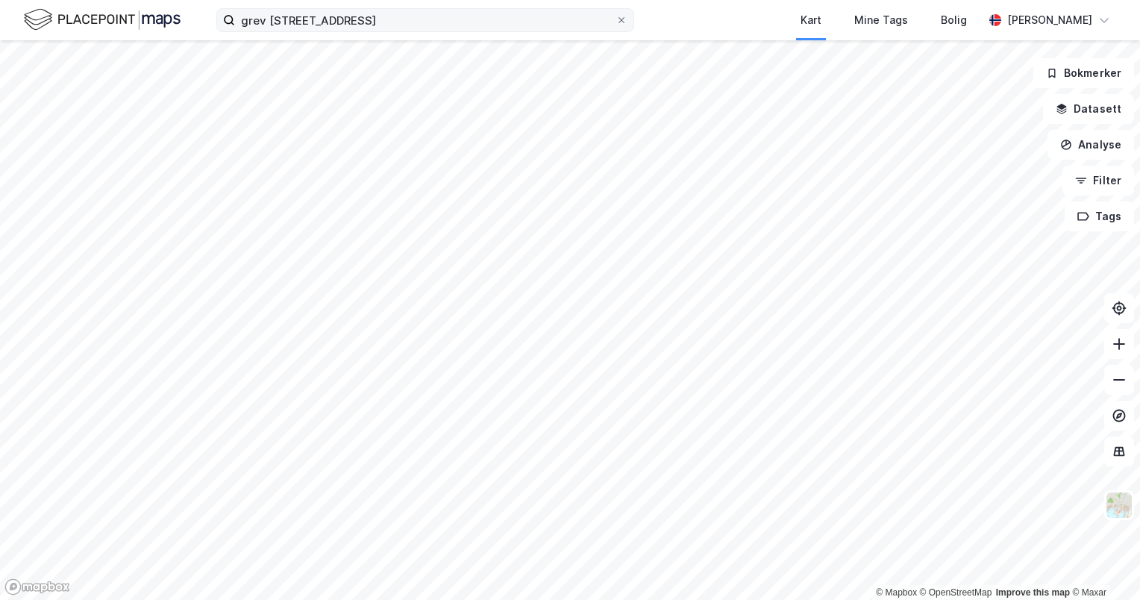
click at [439, 31] on label "grev [STREET_ADDRESS]" at bounding box center [425, 20] width 418 height 24
click at [439, 31] on input "grev [STREET_ADDRESS]" at bounding box center [425, 20] width 380 height 22
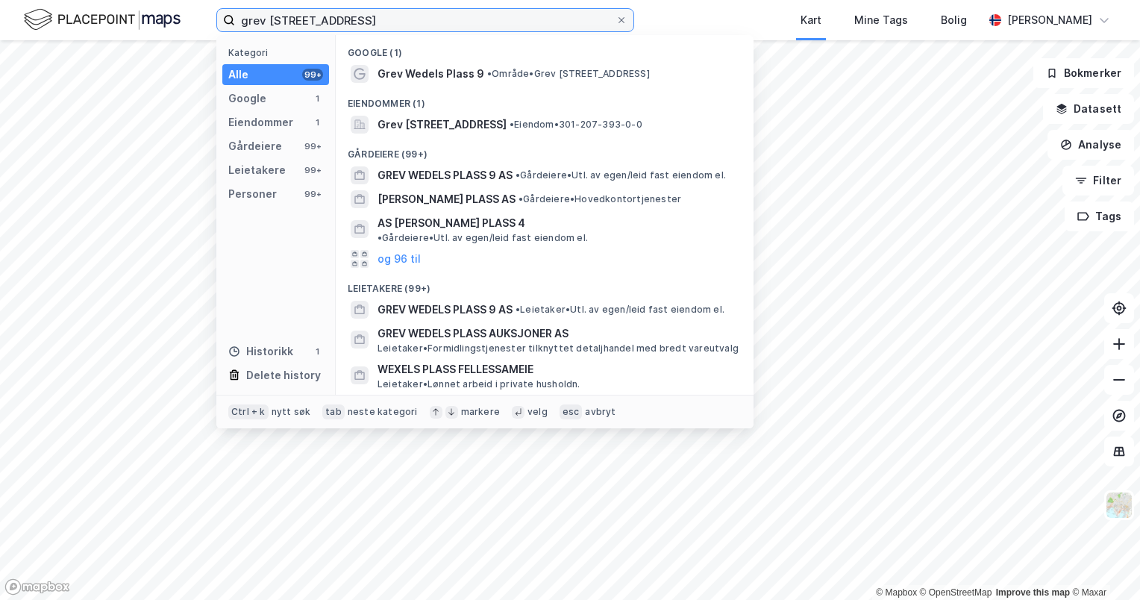
click at [438, 25] on input "grev [STREET_ADDRESS]" at bounding box center [425, 20] width 380 height 22
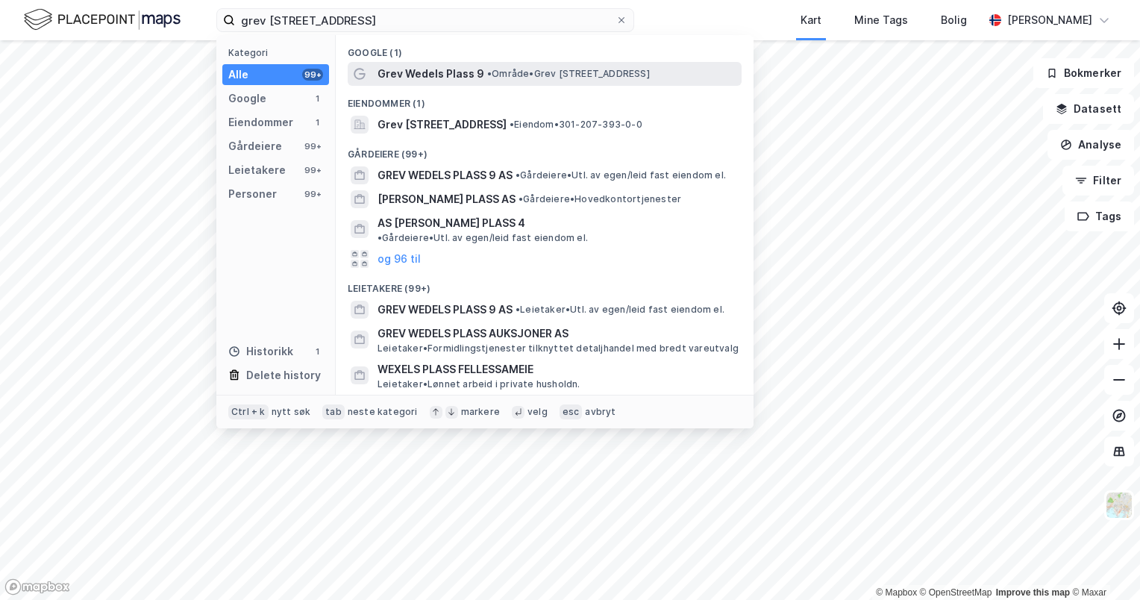
click at [437, 75] on span "Grev Wedels Plass 9" at bounding box center [430, 74] width 107 height 18
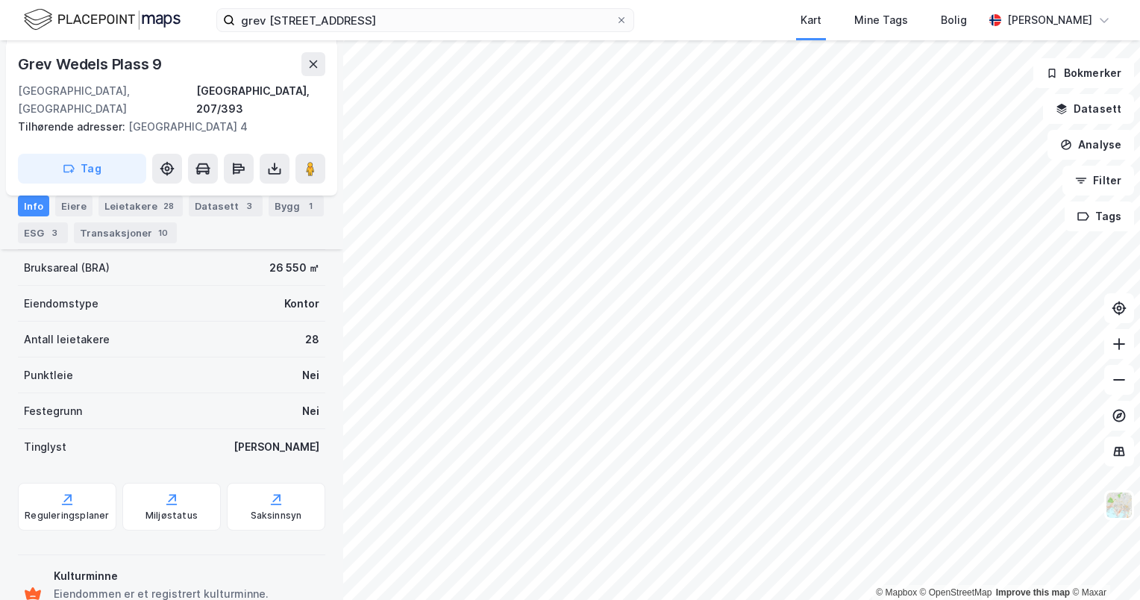
scroll to position [63, 0]
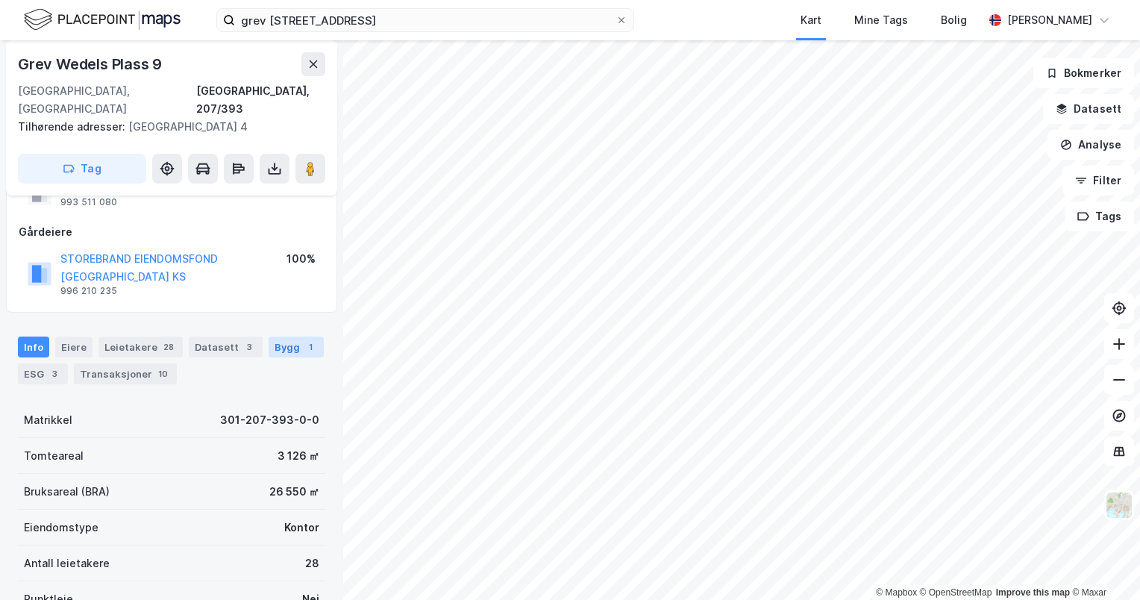
click at [275, 336] on div "Bygg 1" at bounding box center [296, 346] width 55 height 21
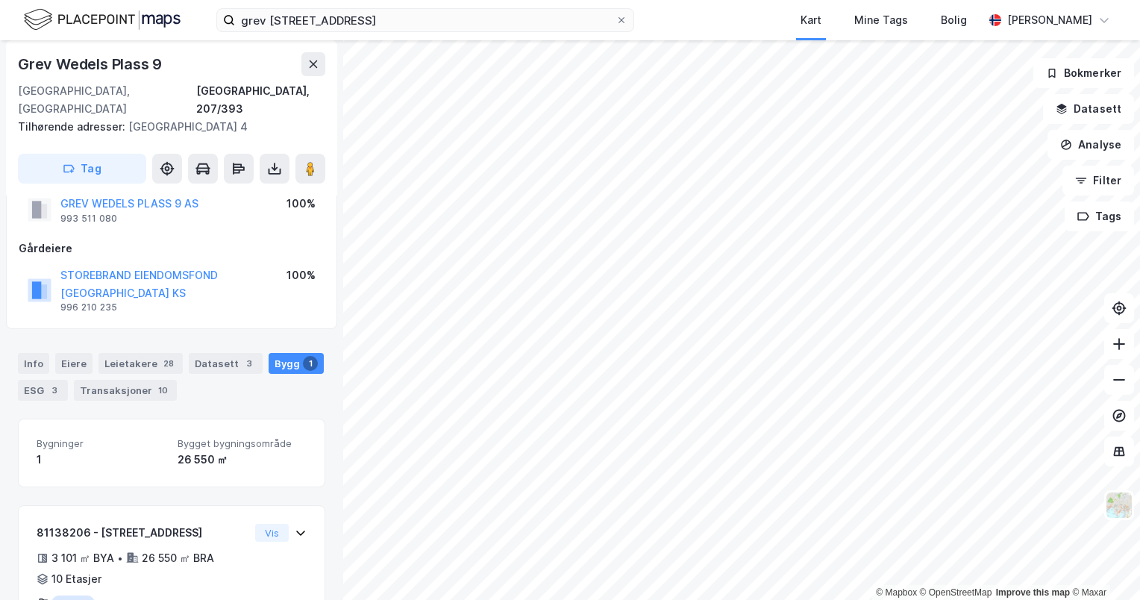
scroll to position [81, 0]
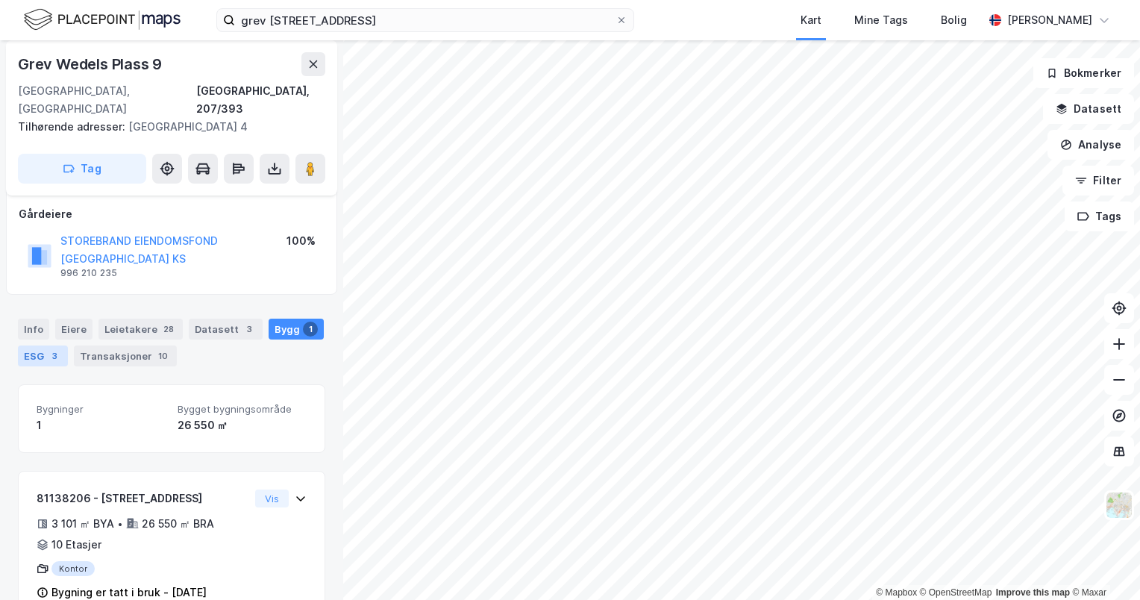
click at [48, 348] on div "3" at bounding box center [54, 355] width 15 height 15
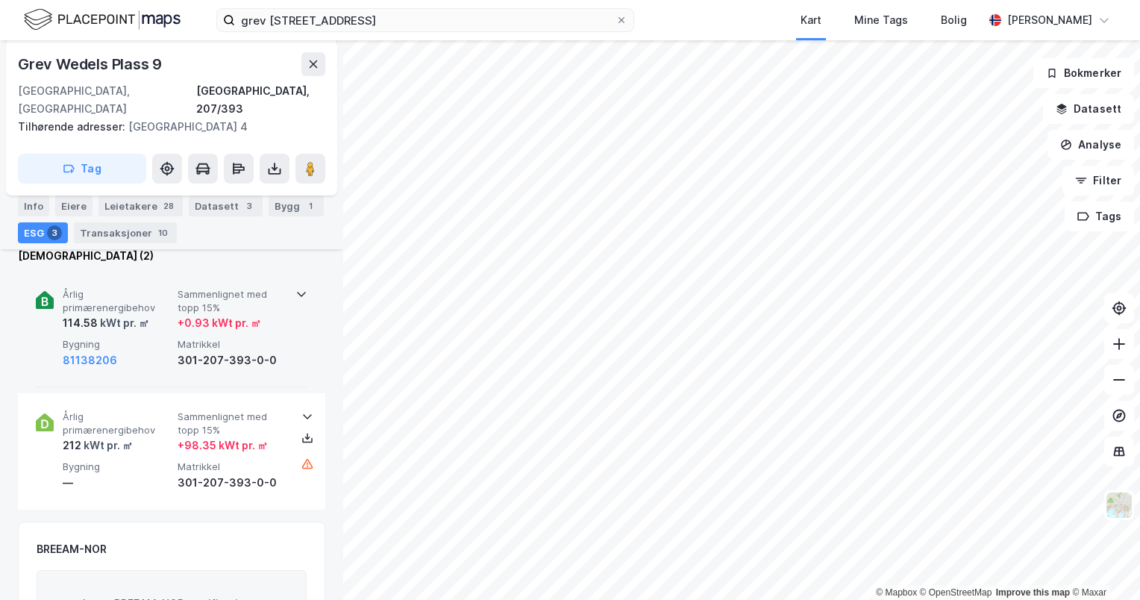
scroll to position [224, 0]
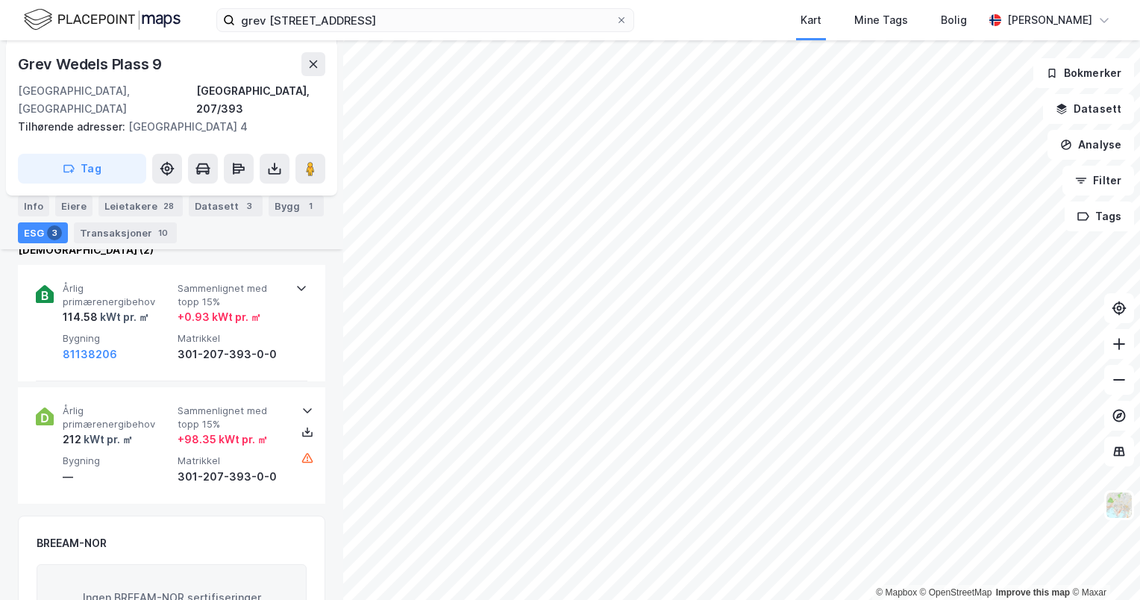
drag, startPoint x: 33, startPoint y: 205, endPoint x: 49, endPoint y: 229, distance: 29.0
click at [33, 205] on div "Info" at bounding box center [33, 205] width 31 height 21
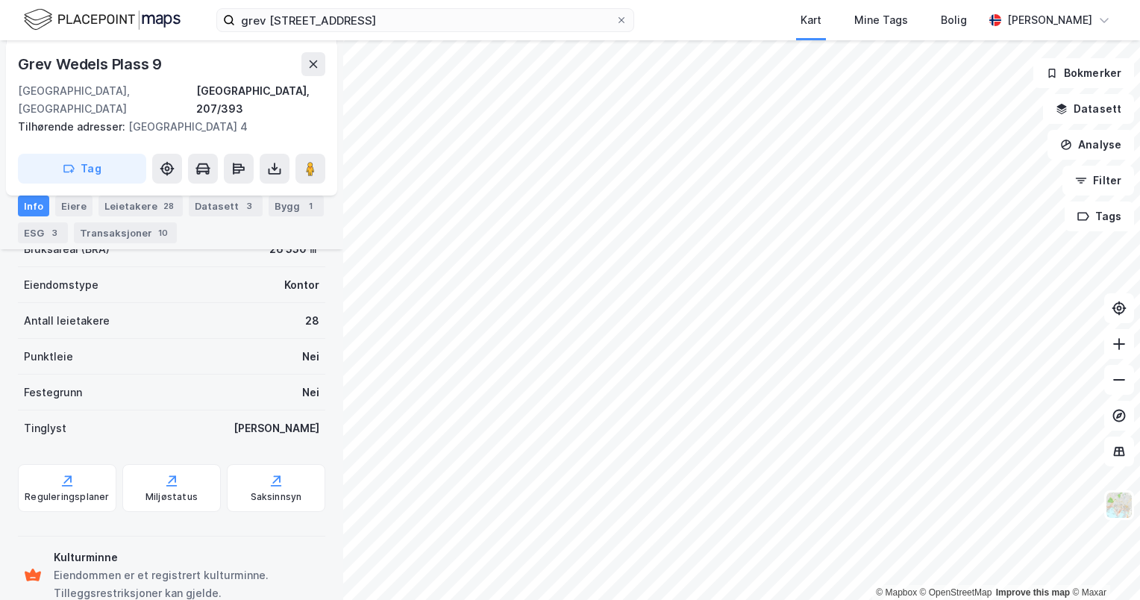
scroll to position [158, 0]
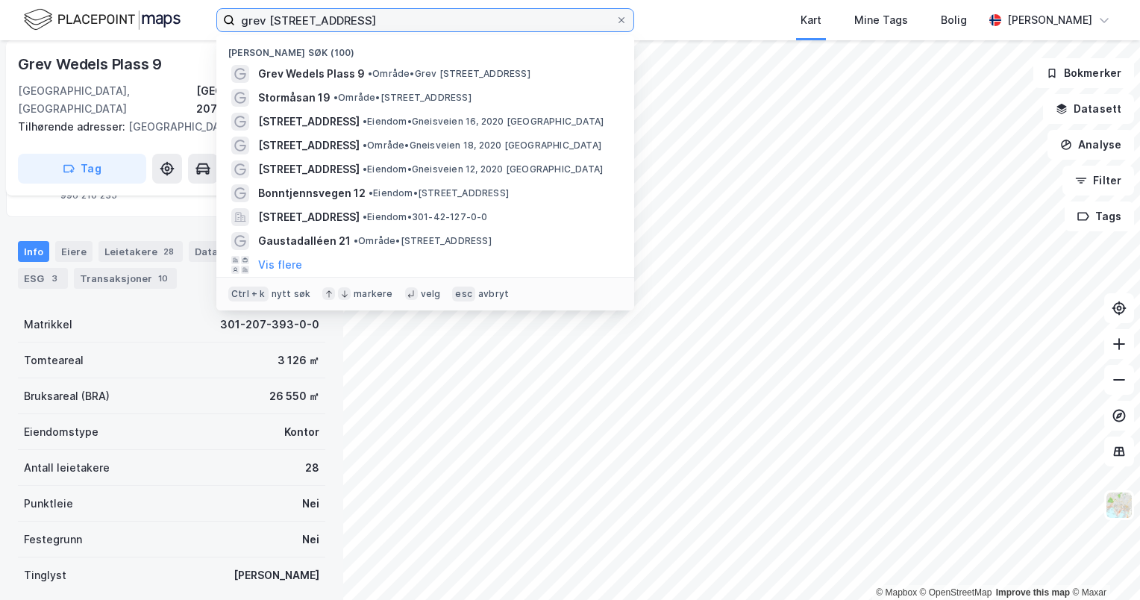
drag, startPoint x: 360, startPoint y: 16, endPoint x: 143, endPoint y: 6, distance: 216.6
click at [137, 5] on div "grev wedels plass 9 Nylige søk (100) Grev Wedels Plass 9 • Område • [STREET_ADD…" at bounding box center [570, 20] width 1140 height 40
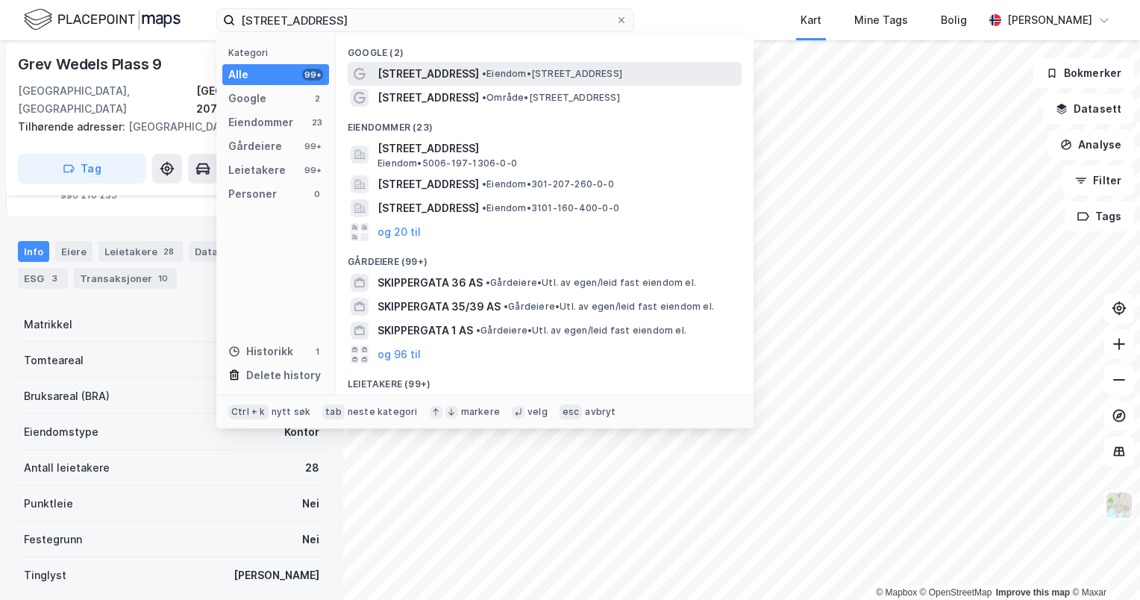
click at [426, 66] on span "[STREET_ADDRESS]" at bounding box center [427, 74] width 101 height 18
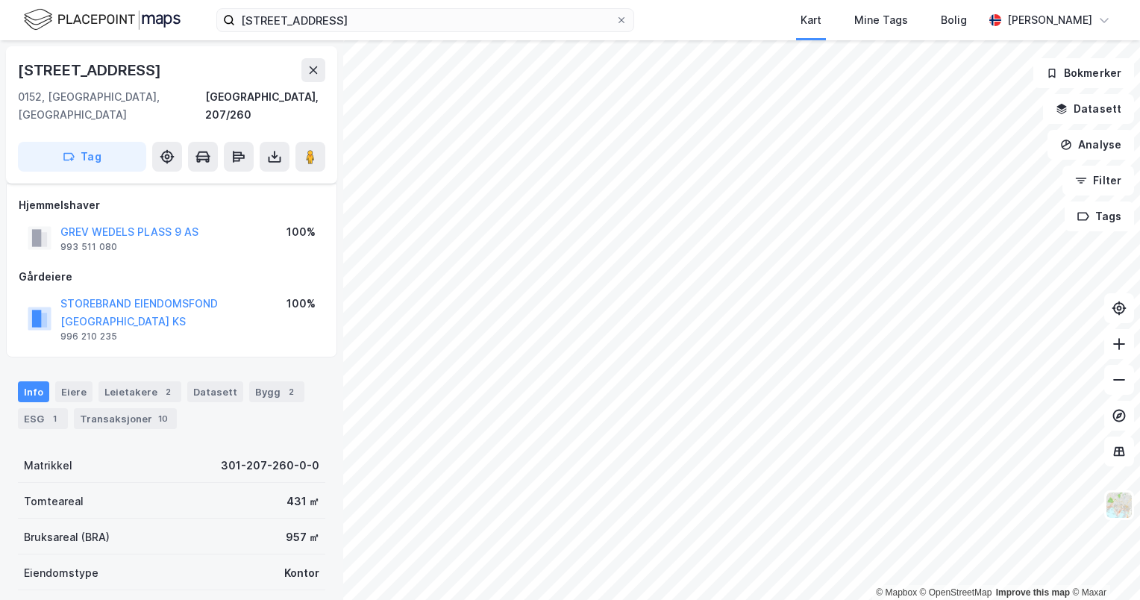
scroll to position [158, 0]
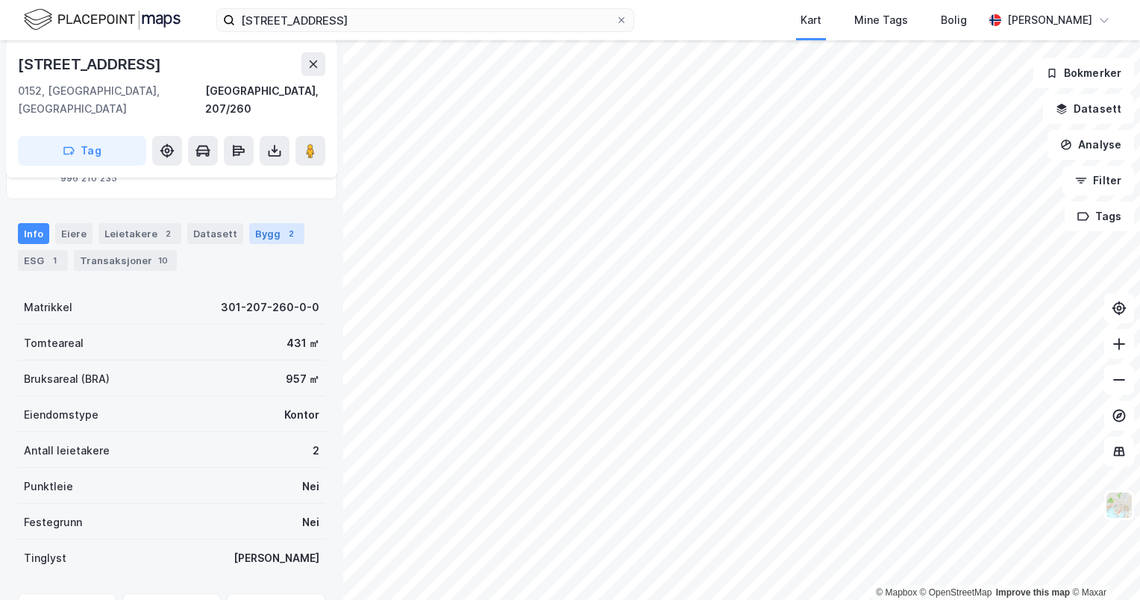
click at [283, 226] on div "2" at bounding box center [290, 233] width 15 height 15
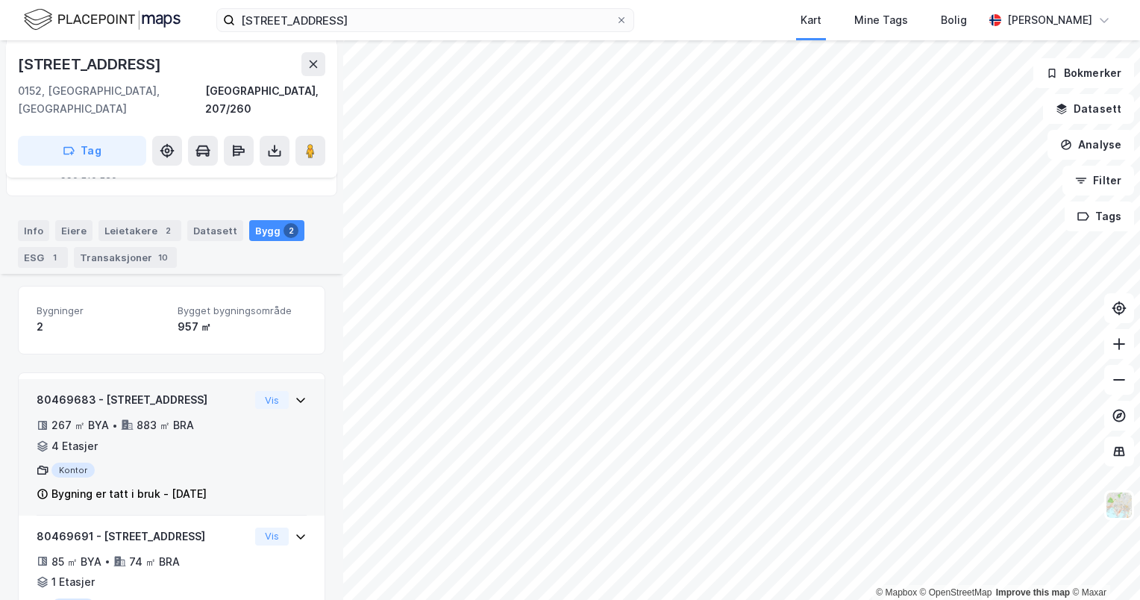
scroll to position [200, 0]
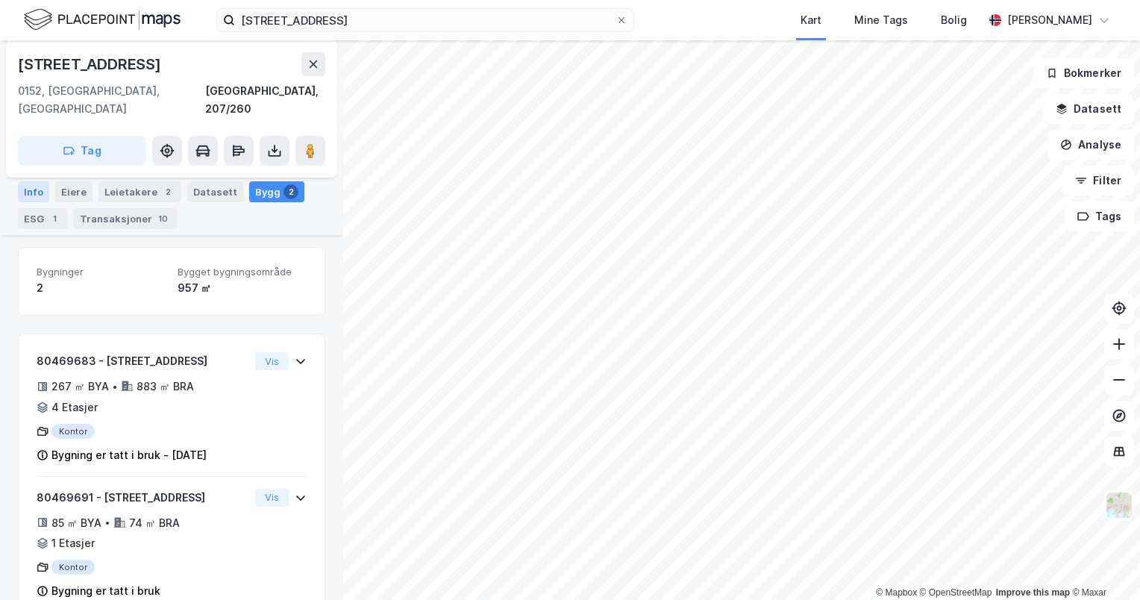
click at [45, 191] on div "Info" at bounding box center [33, 191] width 31 height 21
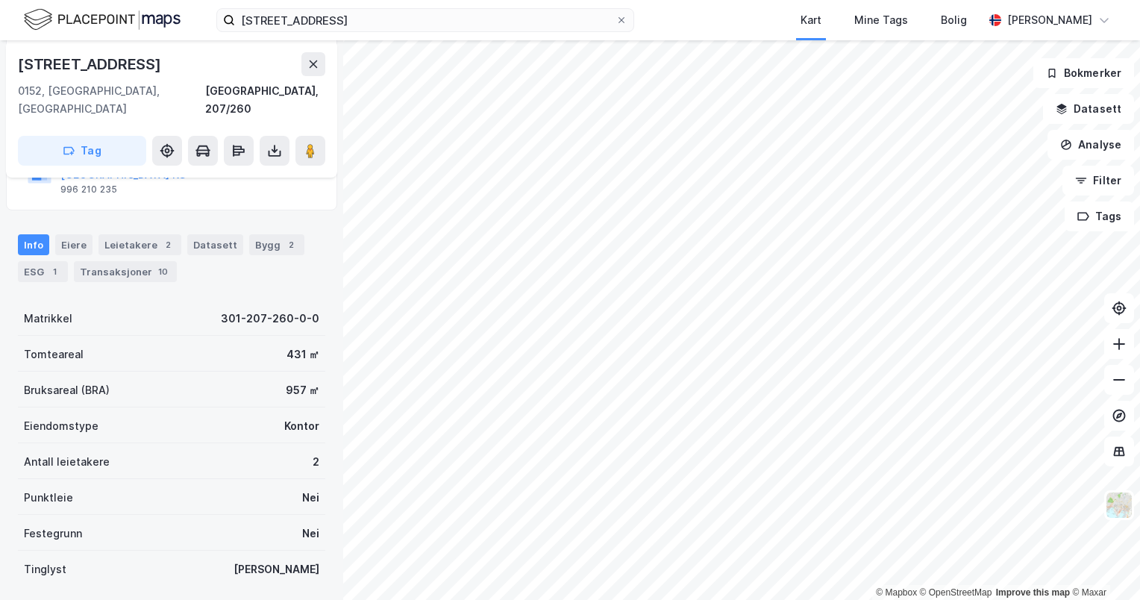
scroll to position [125, 0]
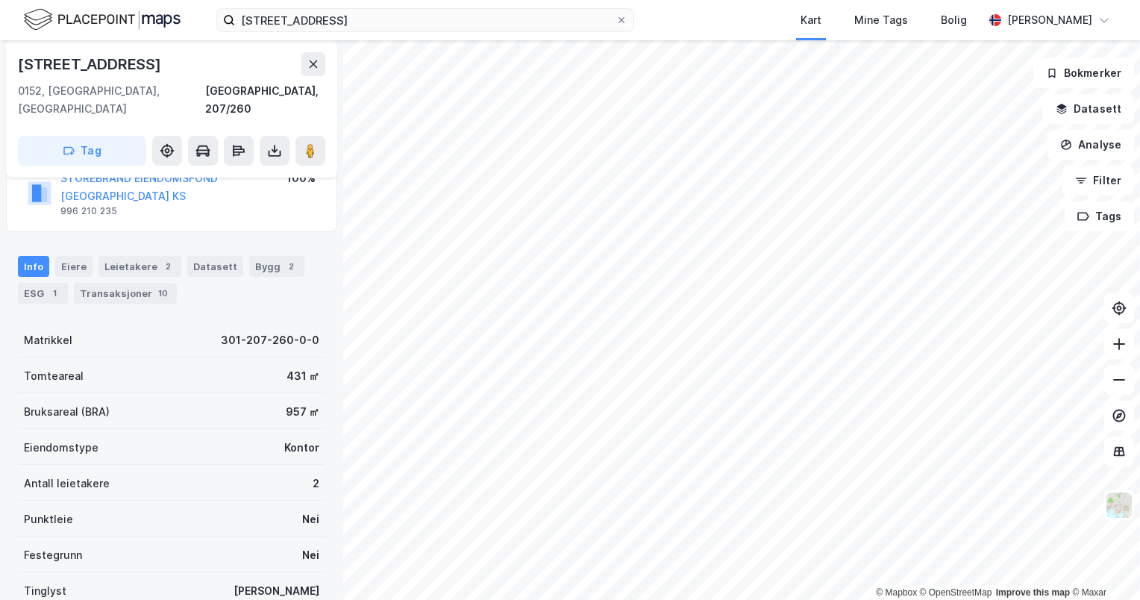
click at [17, 260] on div "Info Eiere Leietakere 2 Datasett Bygg 2 ESG 1 Transaksjoner 10" at bounding box center [171, 274] width 343 height 72
click at [22, 283] on div "ESG 1" at bounding box center [43, 293] width 50 height 21
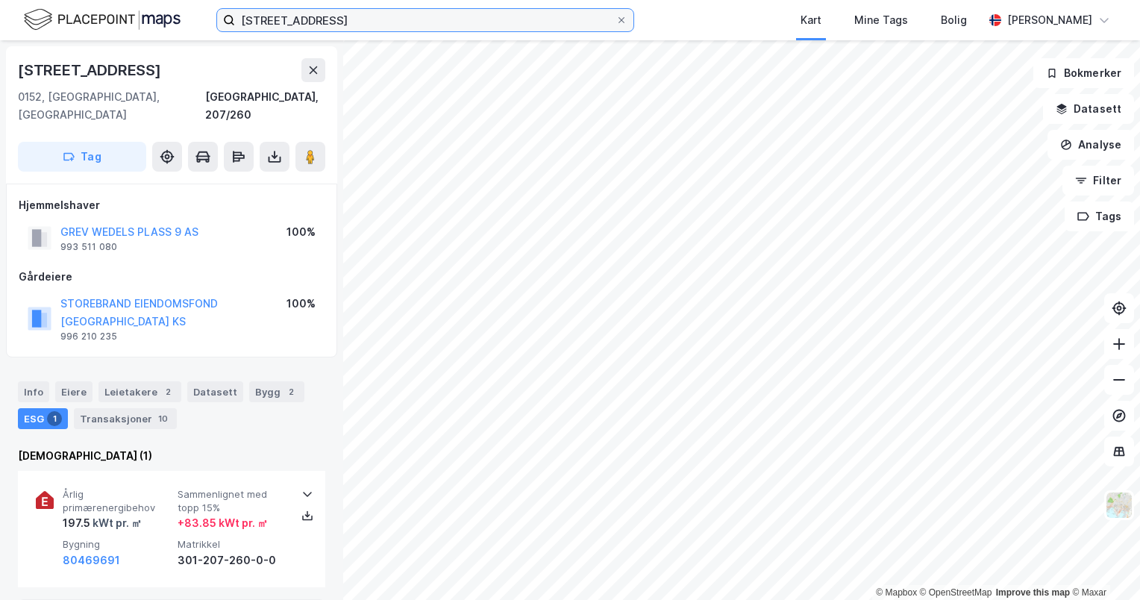
click at [358, 14] on input "[STREET_ADDRESS]" at bounding box center [425, 20] width 380 height 22
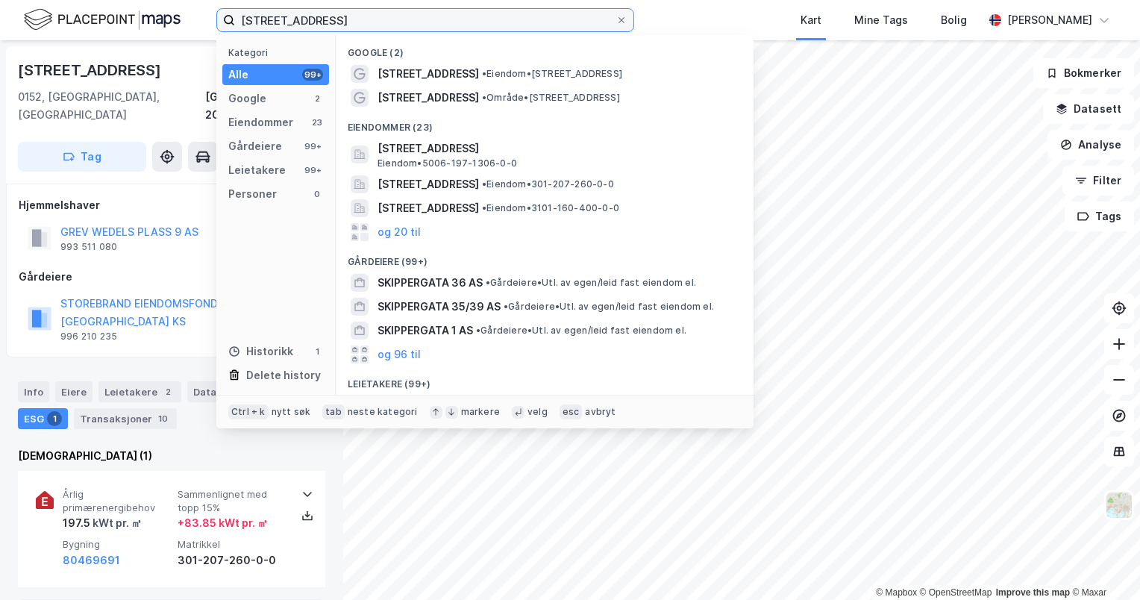
click at [358, 14] on input "[STREET_ADDRESS]" at bounding box center [425, 20] width 380 height 22
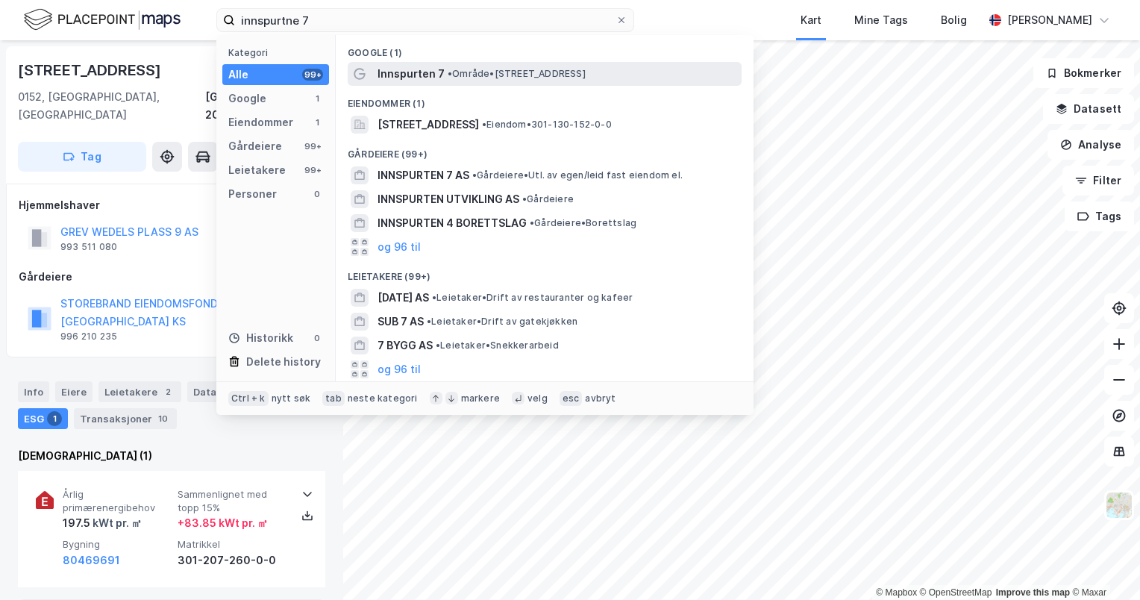
click at [404, 62] on div "Innspurten 7 • Område • [STREET_ADDRESS]" at bounding box center [545, 74] width 394 height 24
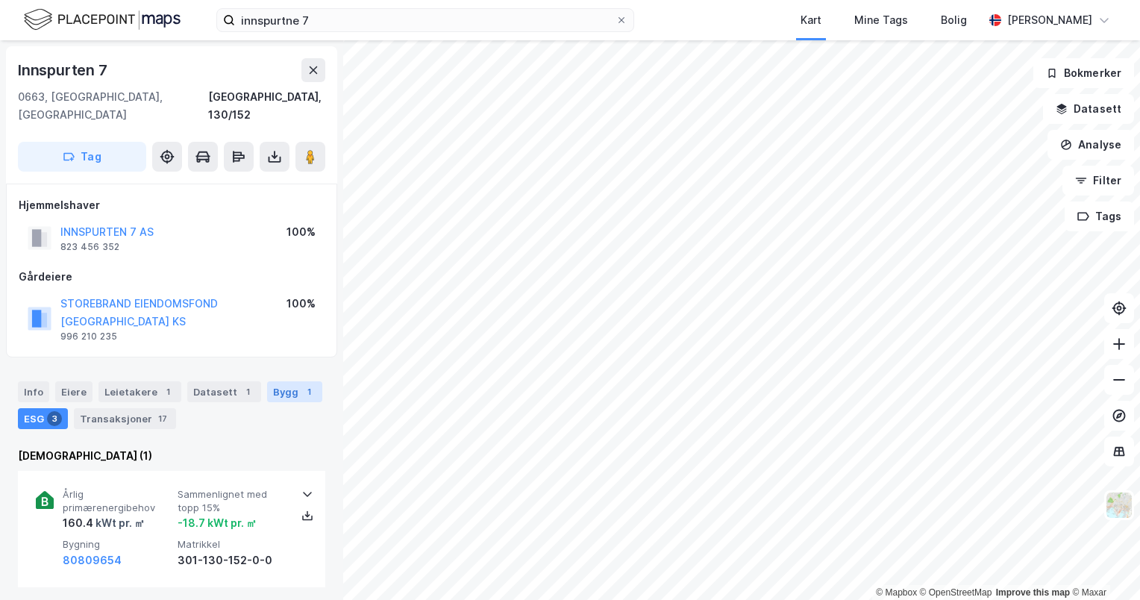
click at [301, 384] on div "1" at bounding box center [308, 391] width 15 height 15
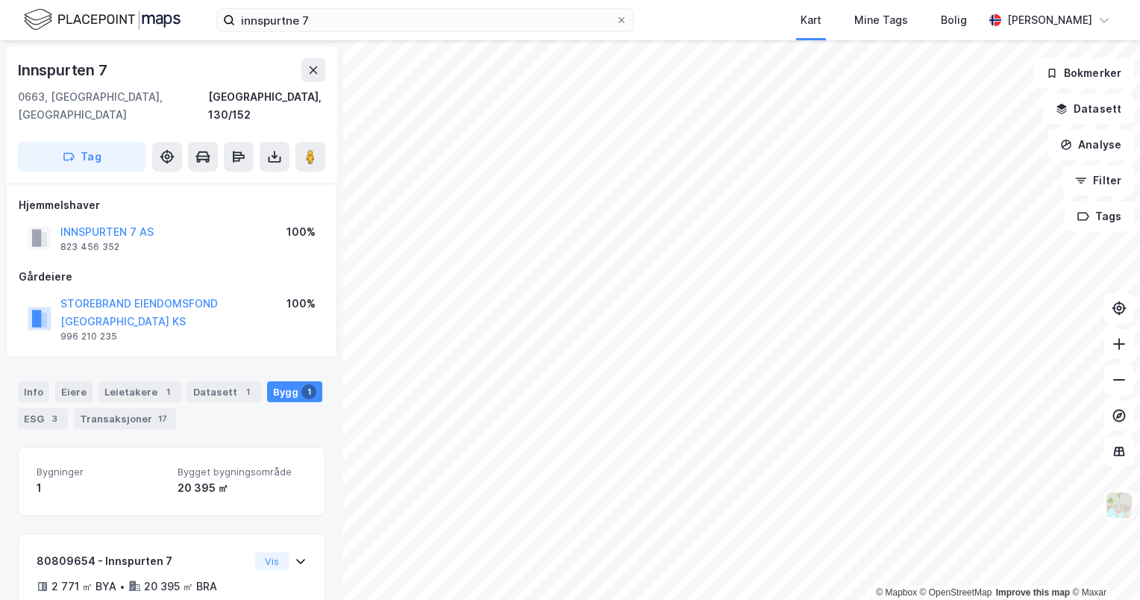
scroll to position [63, 0]
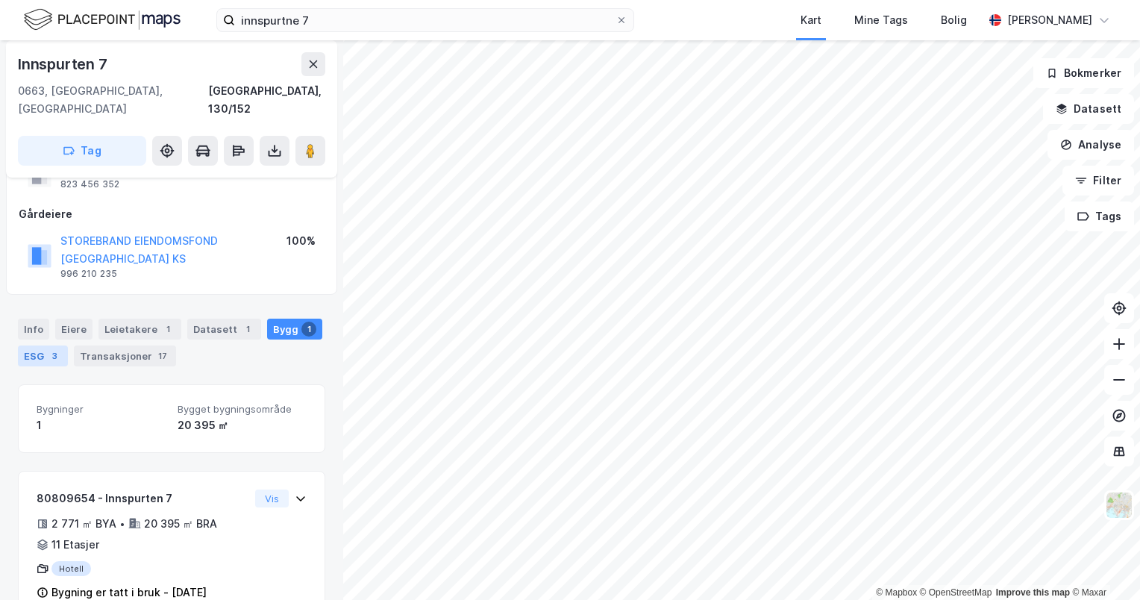
click at [34, 345] on div "ESG 3" at bounding box center [43, 355] width 50 height 21
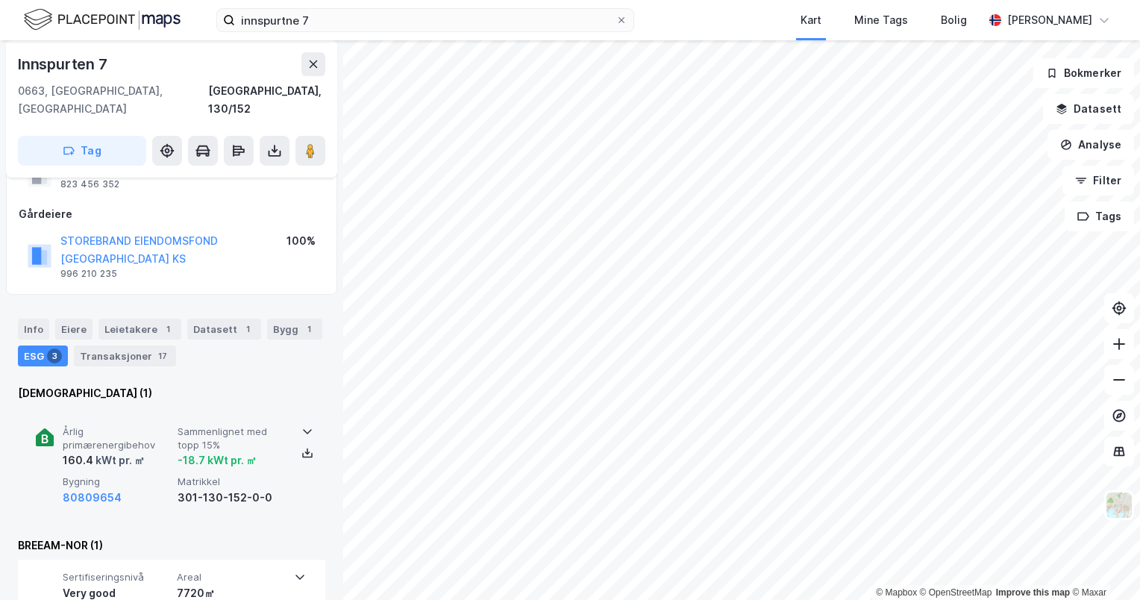
scroll to position [160, 0]
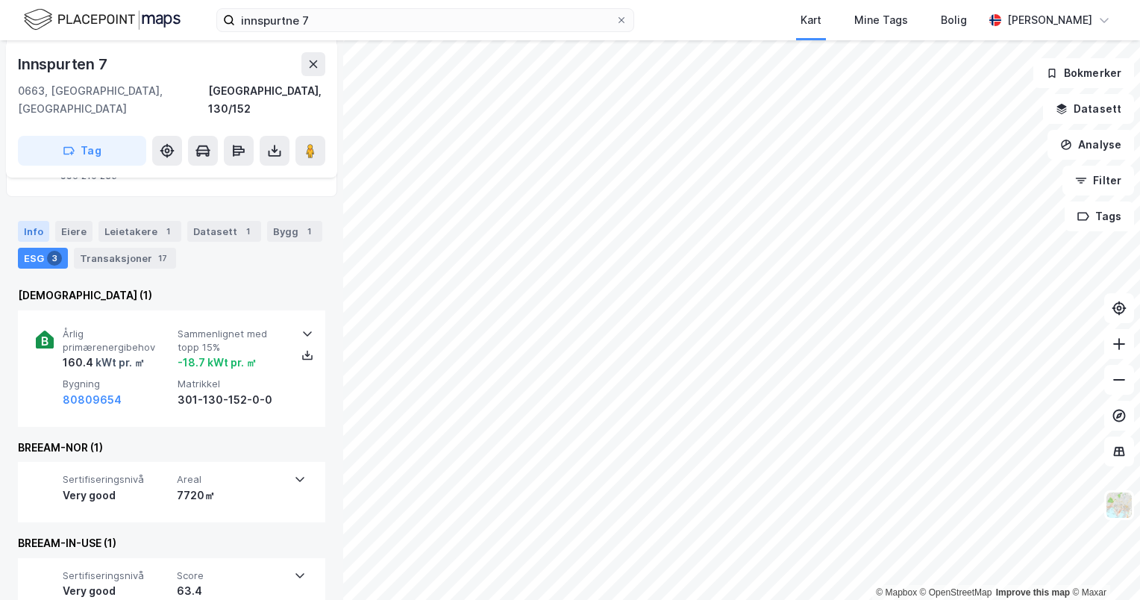
click at [21, 221] on div "Info" at bounding box center [33, 231] width 31 height 21
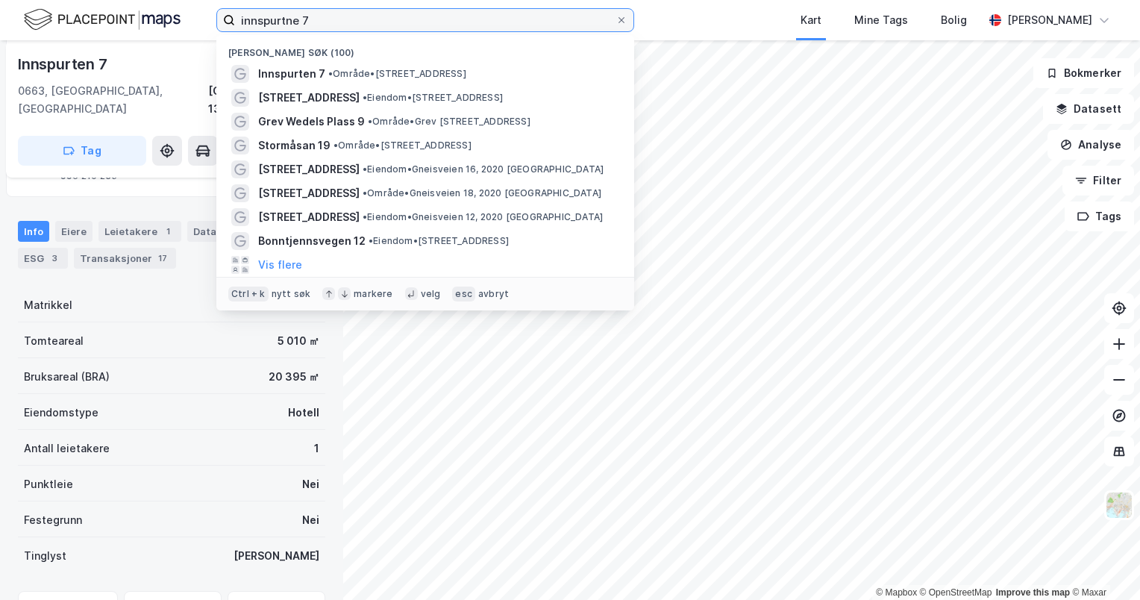
drag, startPoint x: 325, startPoint y: 16, endPoint x: 0, endPoint y: 0, distance: 325.6
click at [0, 0] on html "innspurtne 7 Nylige søk (100) Innspurten 7 • Område • [STREET_ADDRESS] [STREET_…" at bounding box center [570, 300] width 1140 height 600
click at [449, 31] on input "innspurtne 7" at bounding box center [425, 20] width 380 height 22
click at [448, 25] on input "innspurtne 7" at bounding box center [425, 20] width 380 height 22
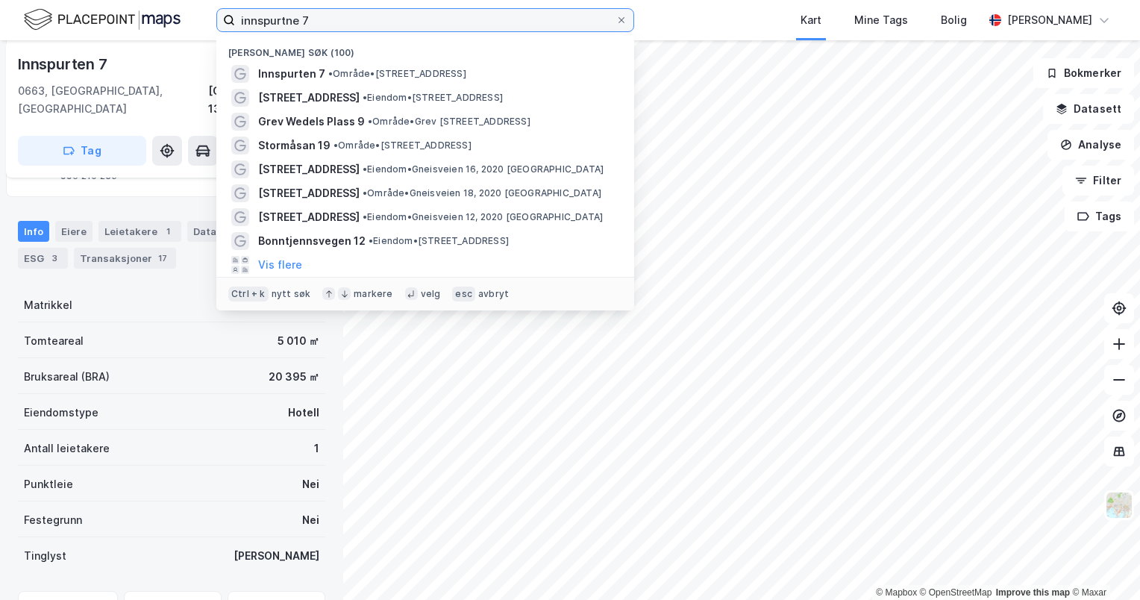
click at [451, 23] on input "innspurtne 7" at bounding box center [425, 20] width 380 height 22
drag, startPoint x: 228, startPoint y: 9, endPoint x: 84, endPoint y: 1, distance: 144.9
click at [84, 1] on div "innspurtne 7 Nylige søk (100) Innspurten 7 • Område • [STREET_ADDRESS] [STREET_…" at bounding box center [570, 20] width 1140 height 40
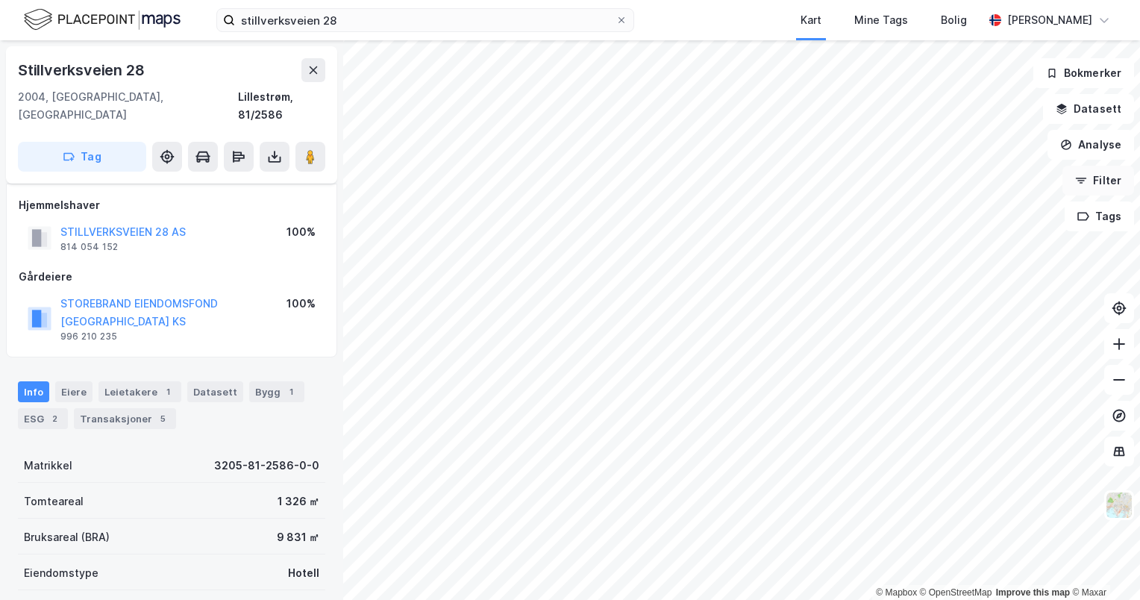
scroll to position [160, 0]
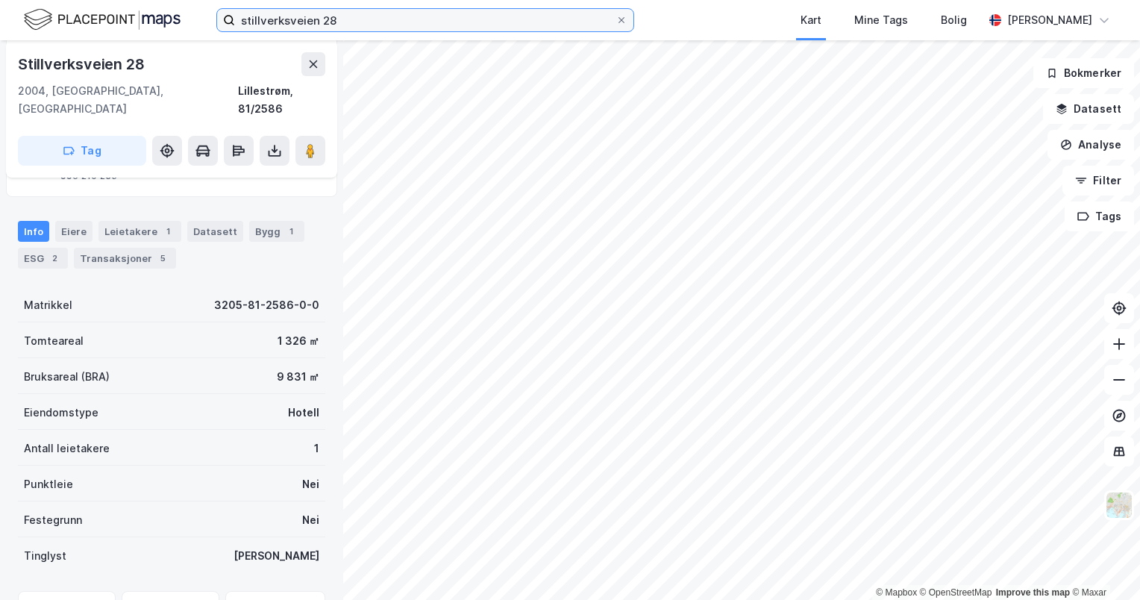
click at [386, 24] on input "stillverksveien 28" at bounding box center [425, 20] width 380 height 22
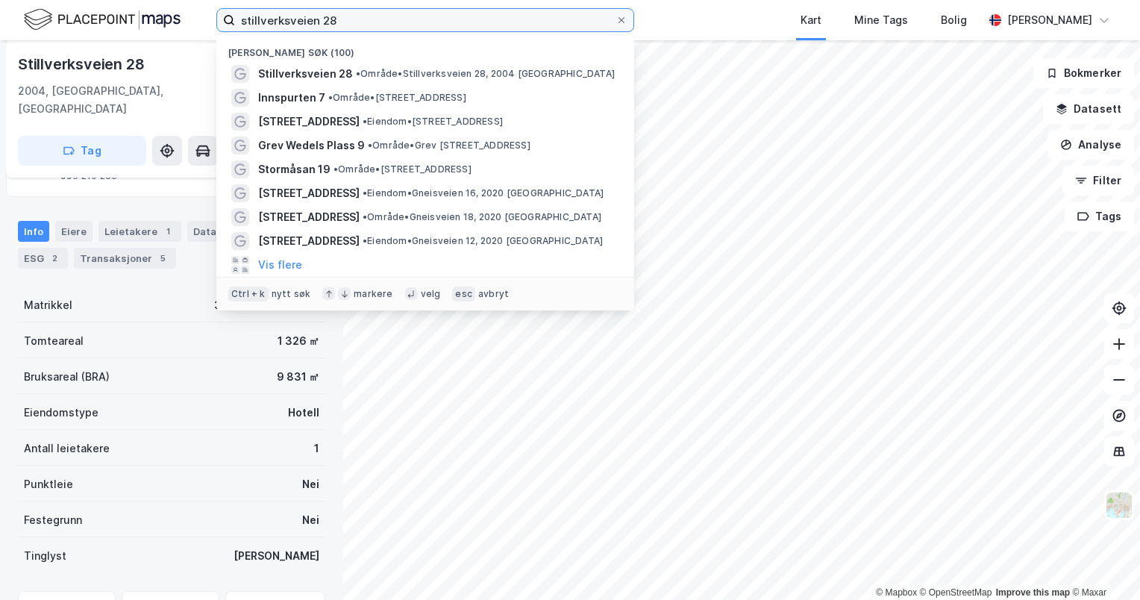
click at [386, 24] on input "stillverksveien 28" at bounding box center [425, 20] width 380 height 22
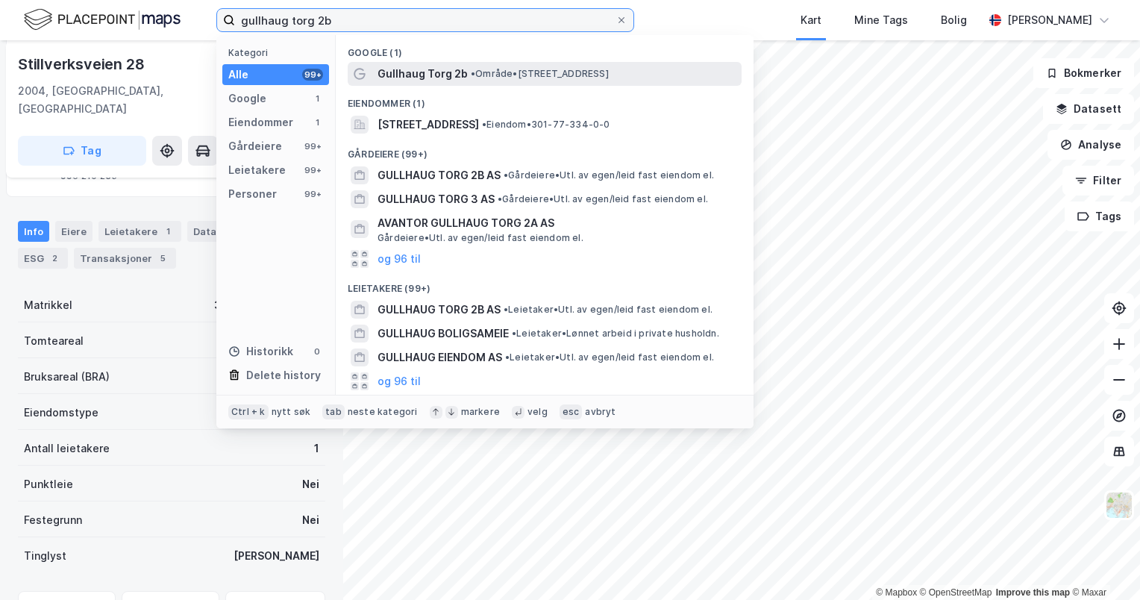
type input "gullhaug torg 2b"
click at [472, 72] on span "•" at bounding box center [473, 73] width 4 height 11
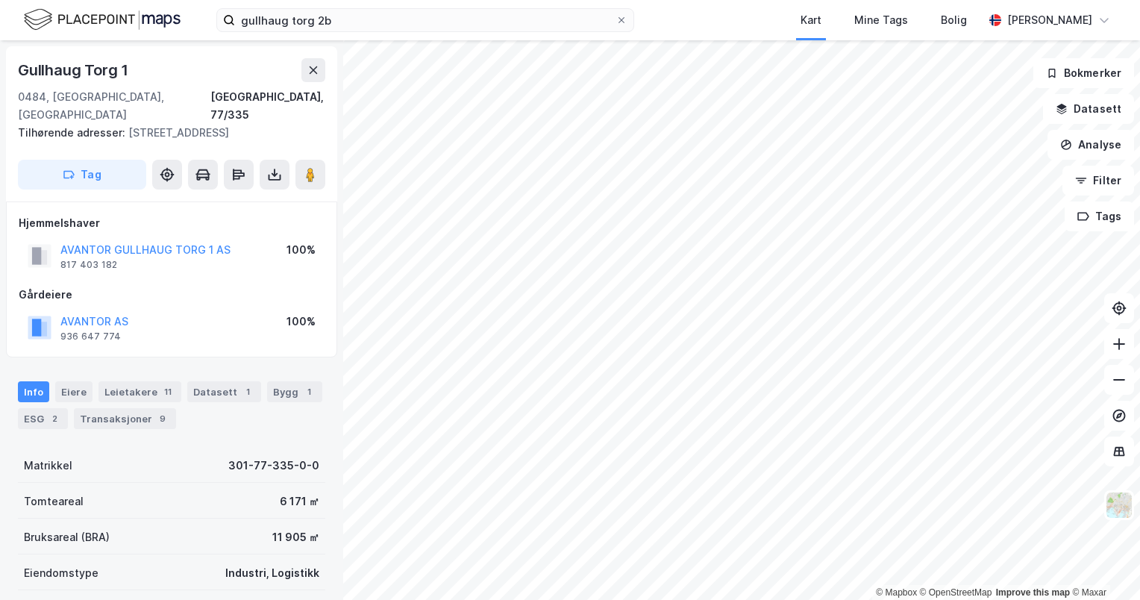
scroll to position [160, 0]
